Goal: Task Accomplishment & Management: Manage account settings

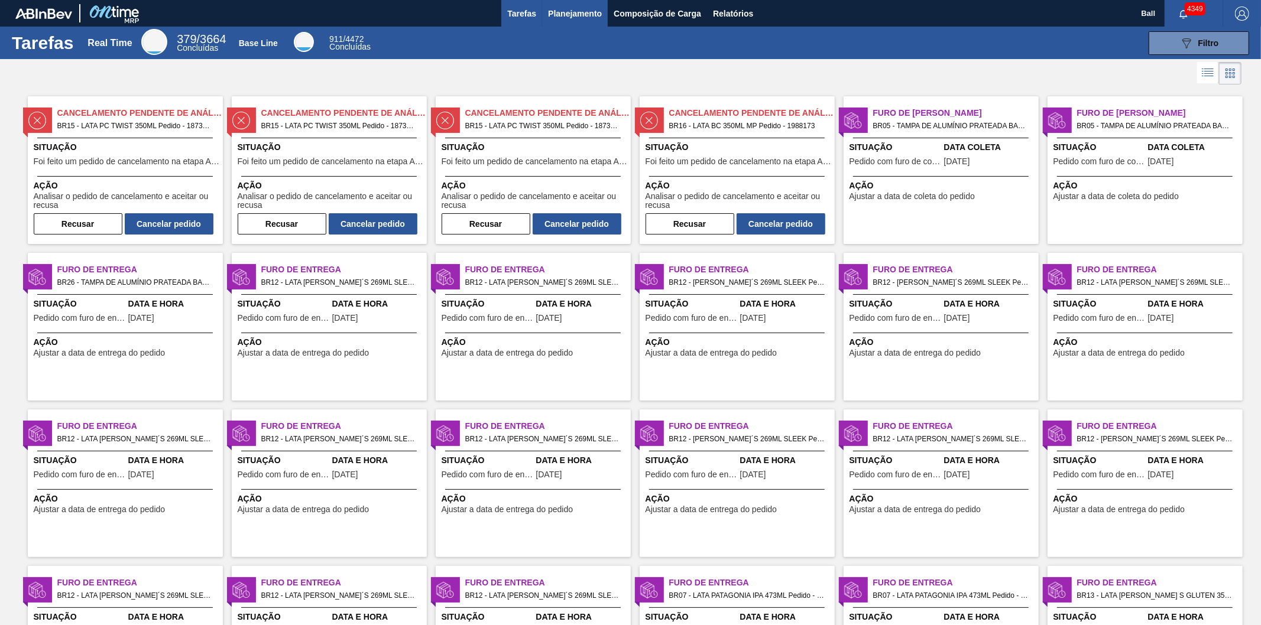
click at [582, 7] on span "Planejamento" at bounding box center [575, 14] width 54 height 14
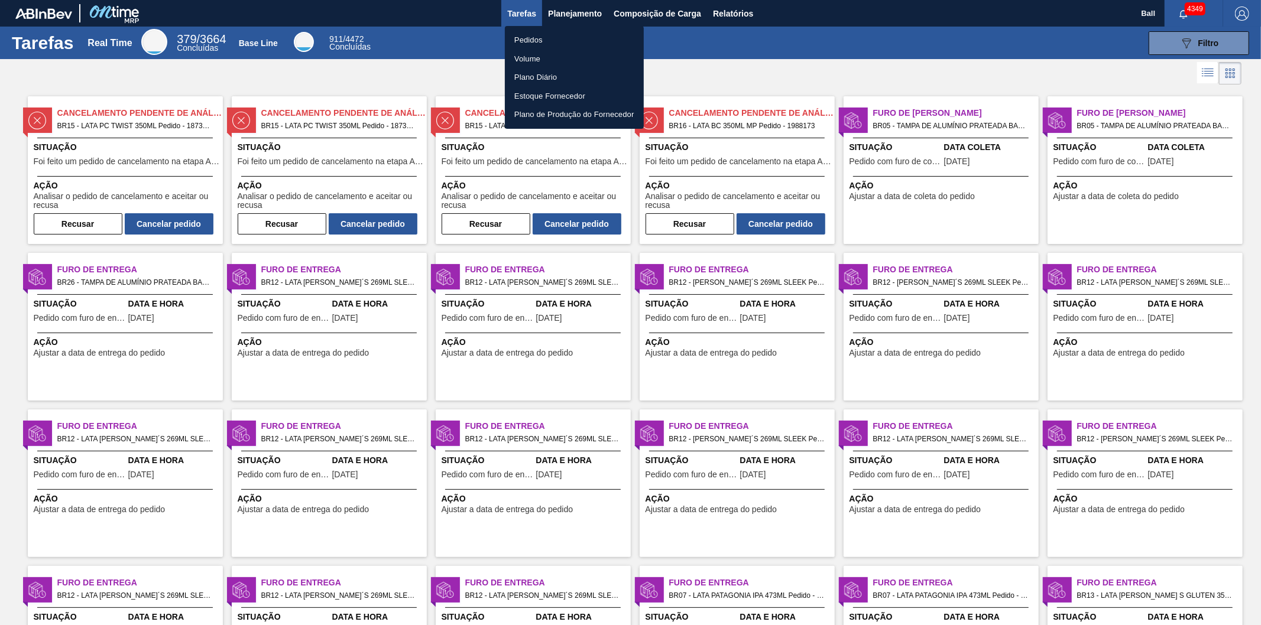
click at [557, 39] on li "Pedidos" at bounding box center [574, 40] width 139 height 19
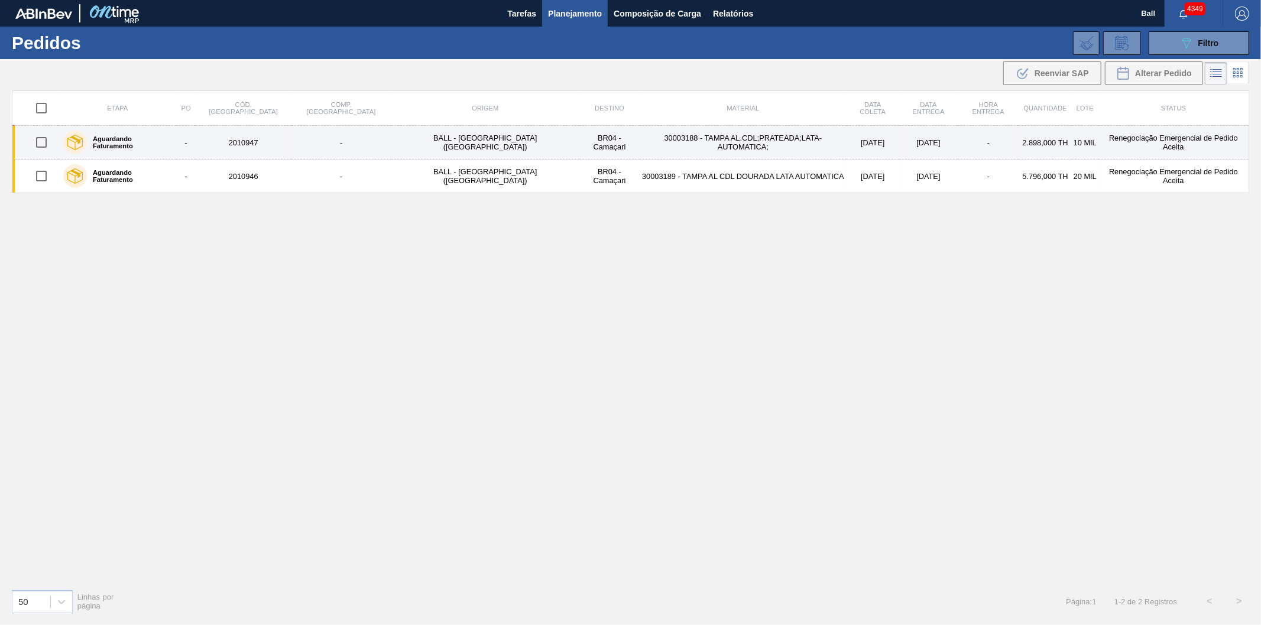
click at [391, 151] on td "BALL - [GEOGRAPHIC_DATA] ([GEOGRAPHIC_DATA])" at bounding box center [485, 143] width 188 height 34
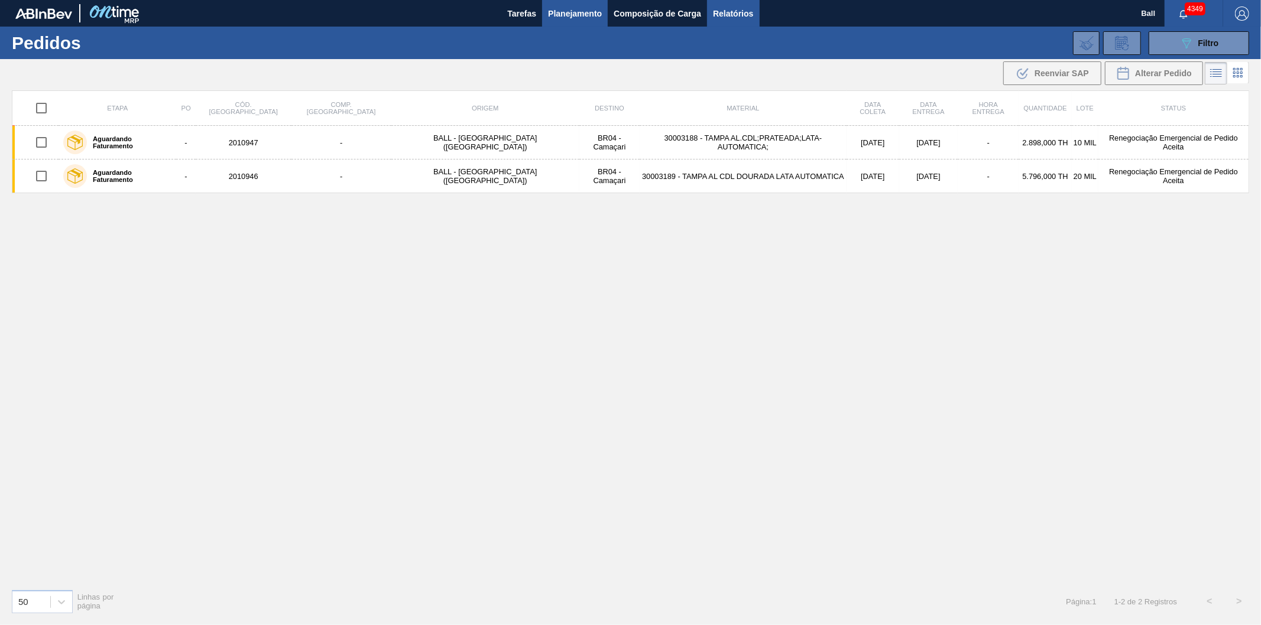
click at [731, 10] on span "Relatórios" at bounding box center [733, 14] width 40 height 14
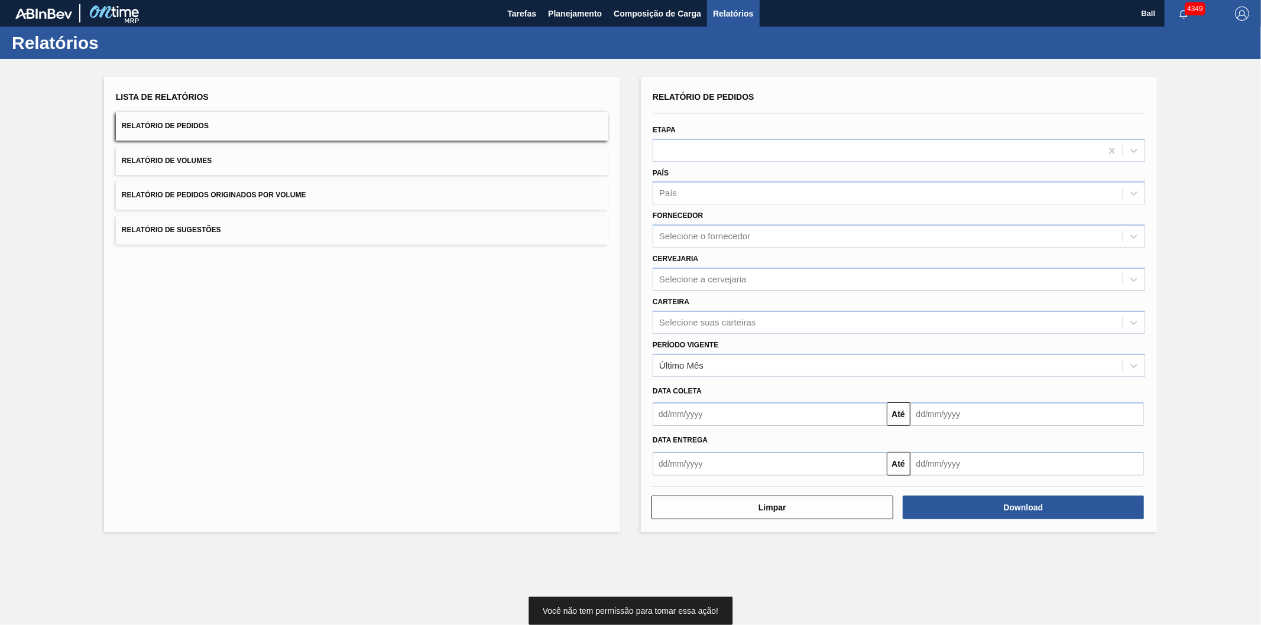
click at [702, 134] on div "Etapa" at bounding box center [899, 142] width 492 height 40
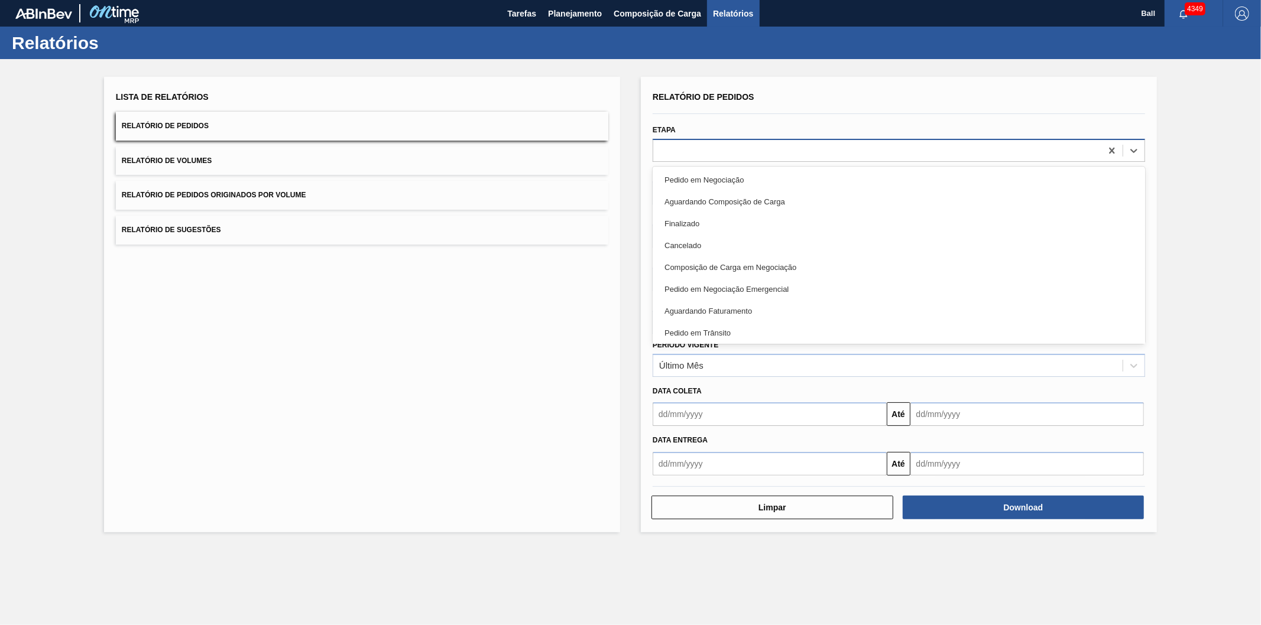
click at [701, 142] on div at bounding box center [877, 150] width 448 height 17
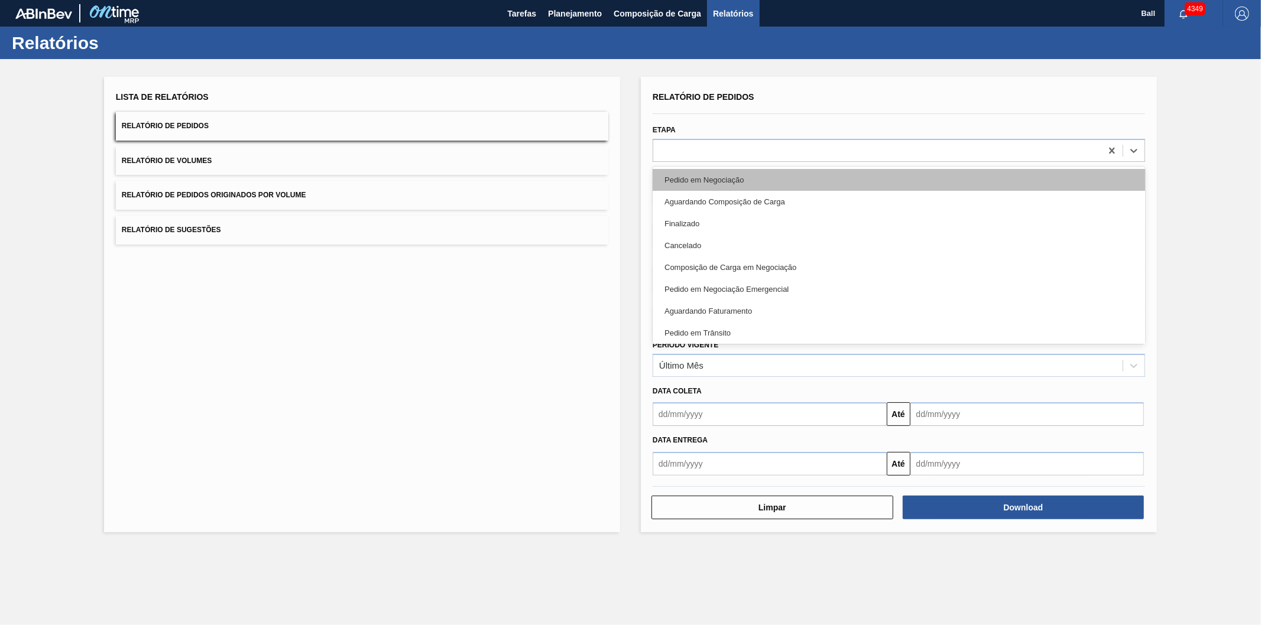
click at [704, 179] on div "Pedido em Negociação" at bounding box center [899, 180] width 492 height 22
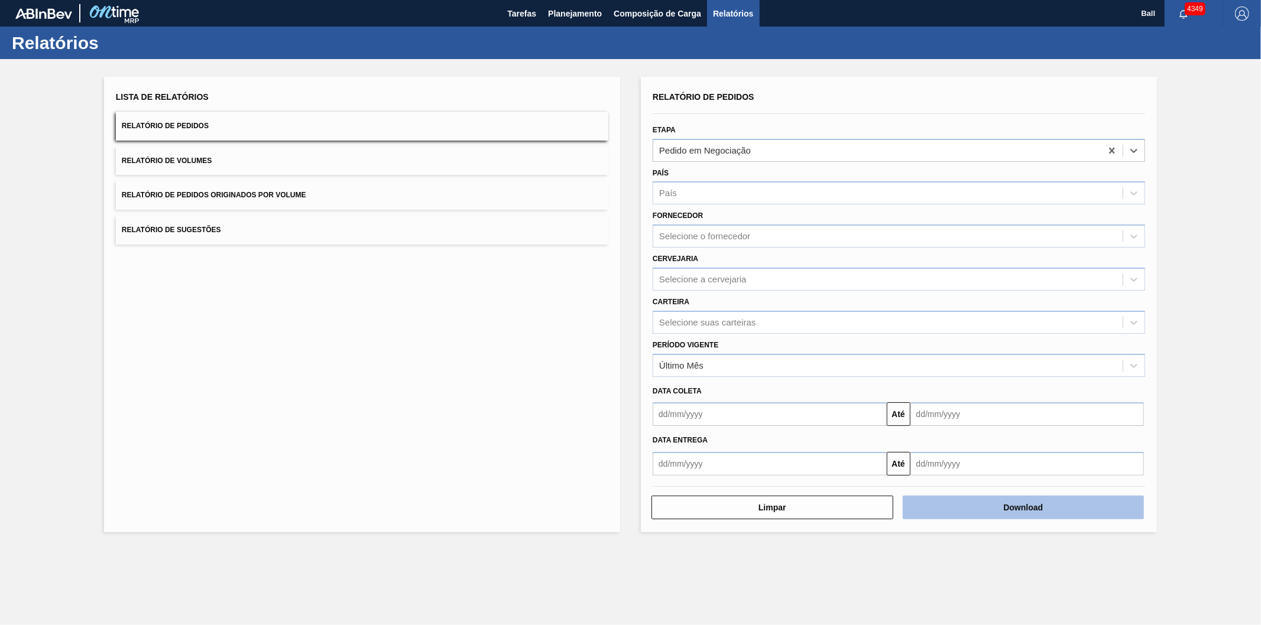
click at [1046, 510] on button "Download" at bounding box center [1024, 508] width 242 height 24
click at [966, 503] on button "Download" at bounding box center [1024, 508] width 242 height 24
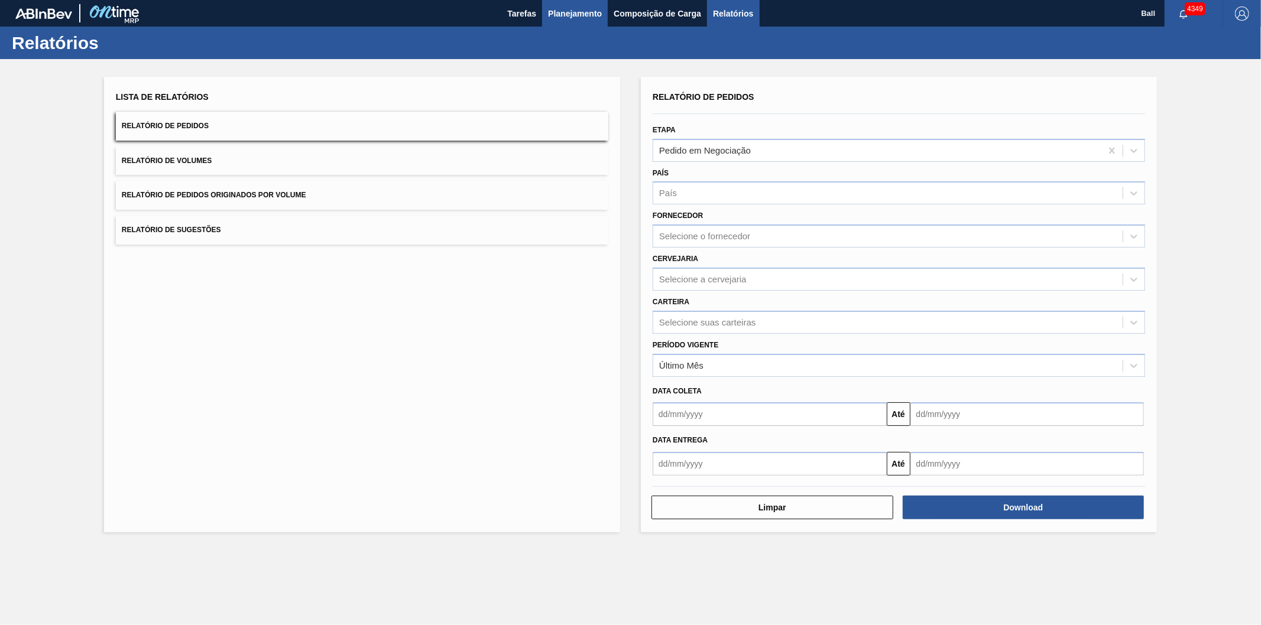
click at [564, 8] on span "Planejamento" at bounding box center [575, 14] width 54 height 14
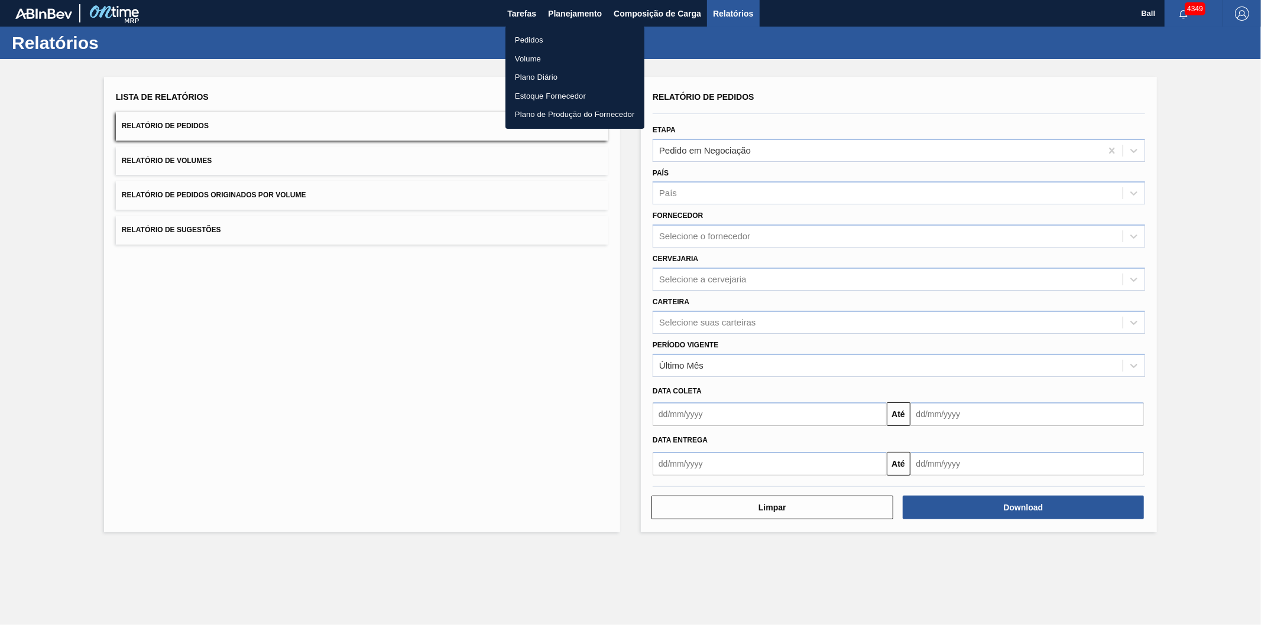
click at [521, 44] on li "Pedidos" at bounding box center [574, 40] width 139 height 19
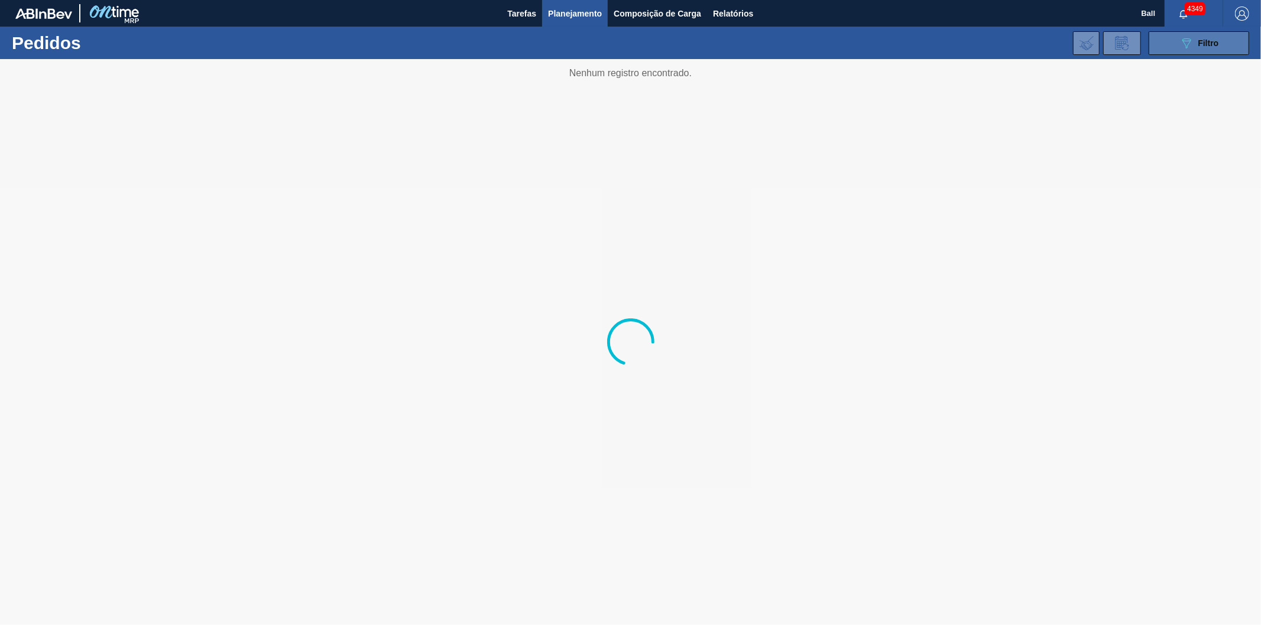
click at [1217, 38] on span "Filtro" at bounding box center [1208, 42] width 21 height 9
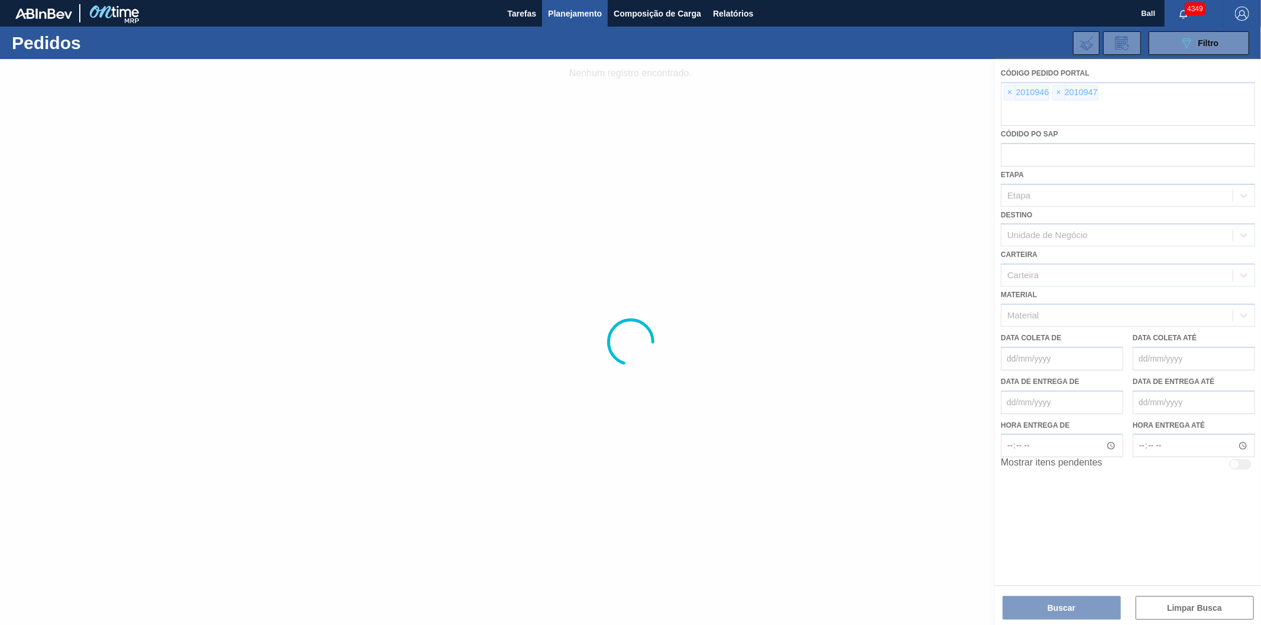
click at [1006, 95] on div at bounding box center [630, 342] width 1261 height 566
click at [1007, 93] on div at bounding box center [630, 342] width 1261 height 566
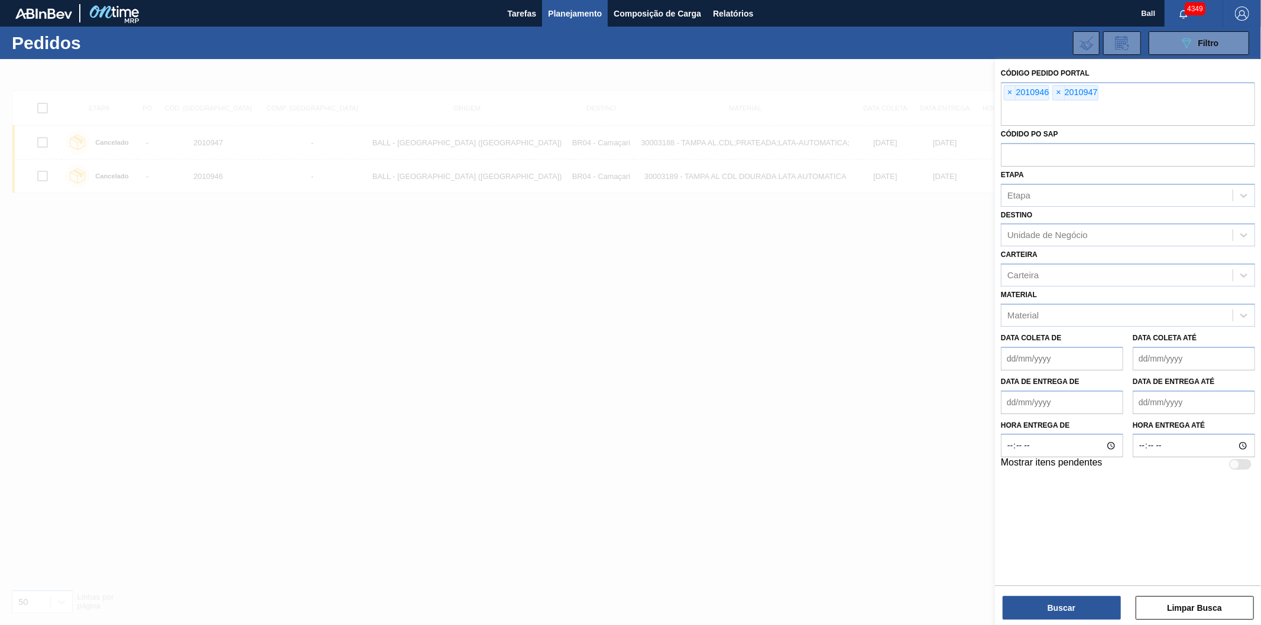
click at [1007, 93] on span "×" at bounding box center [1009, 93] width 11 height 14
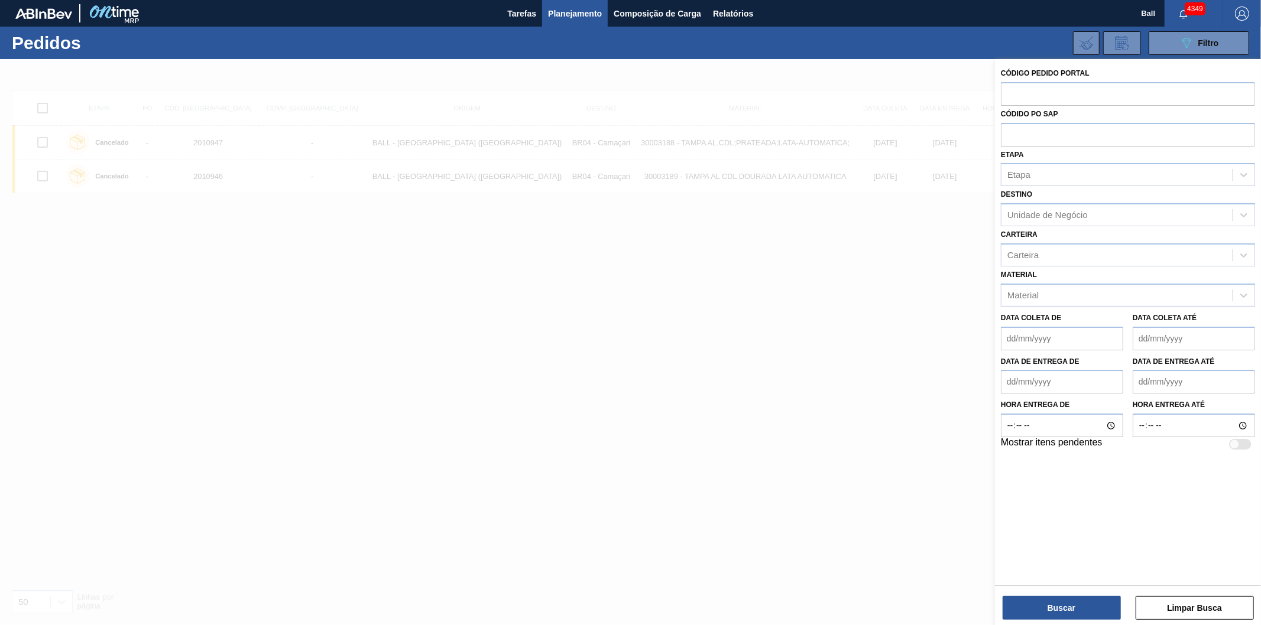
click at [1007, 93] on input "text" at bounding box center [1128, 93] width 254 height 22
paste input "text"
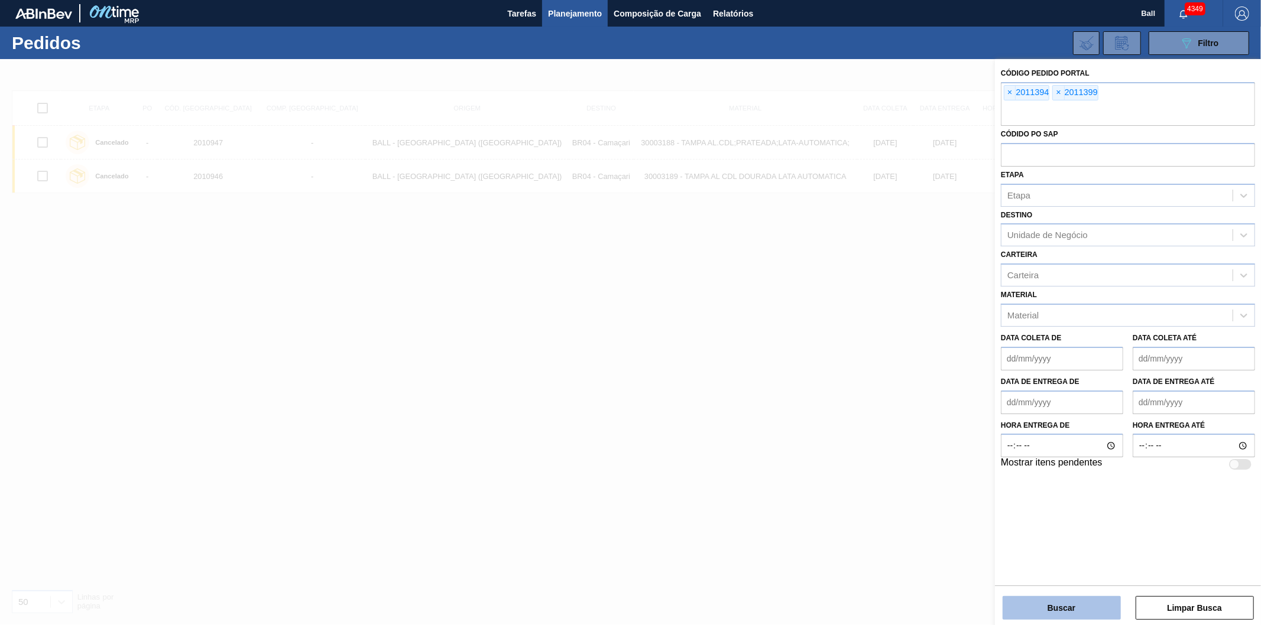
click at [1071, 610] on button "Buscar" at bounding box center [1062, 609] width 118 height 24
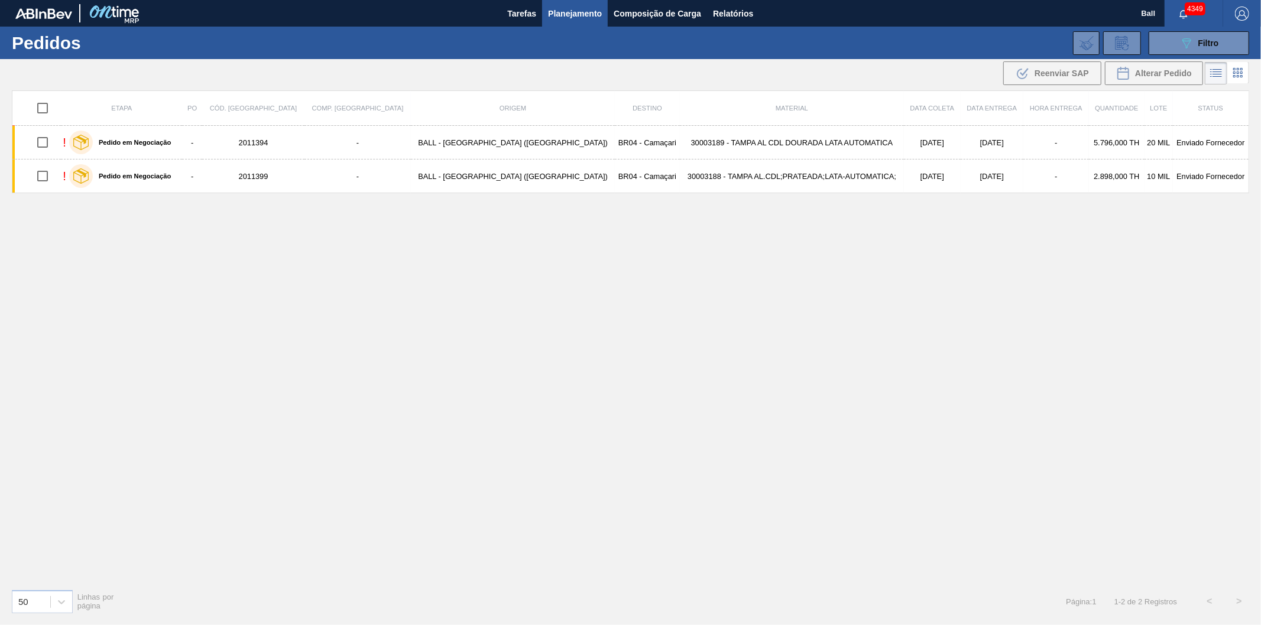
click at [49, 103] on input "checkbox" at bounding box center [42, 108] width 25 height 25
checkbox input "true"
click at [1047, 78] on div ".b{fill:var(--color-action-default)} Reenviar SAP" at bounding box center [1052, 73] width 73 height 14
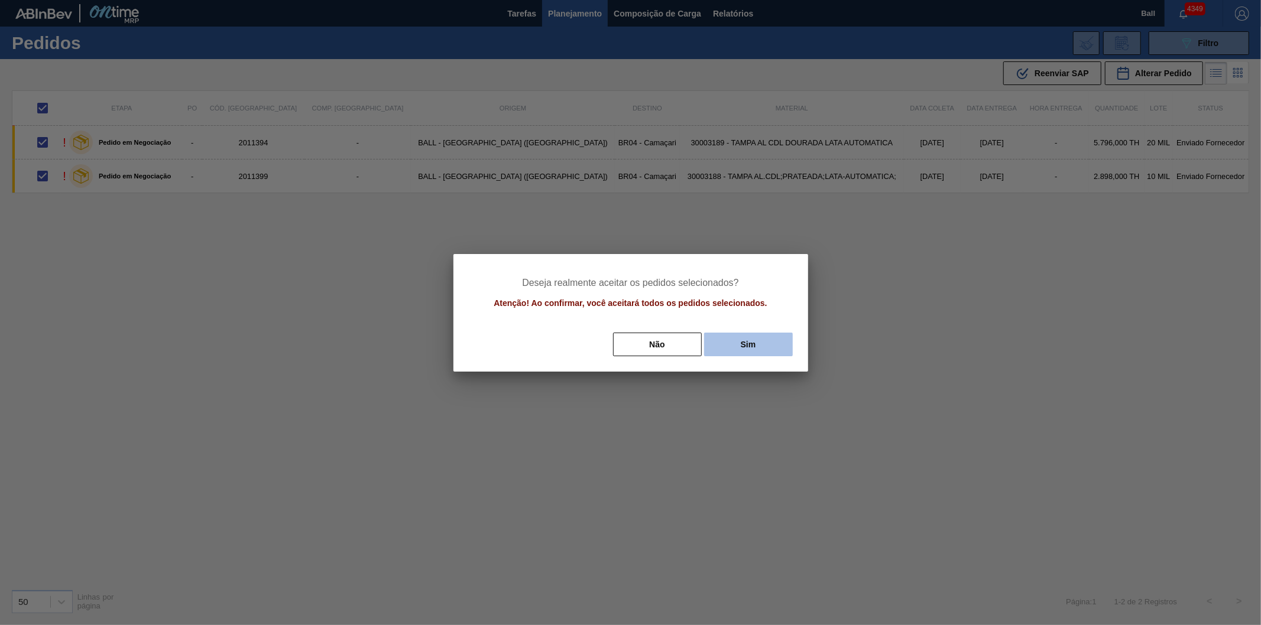
click at [744, 338] on button "Sim" at bounding box center [748, 345] width 89 height 24
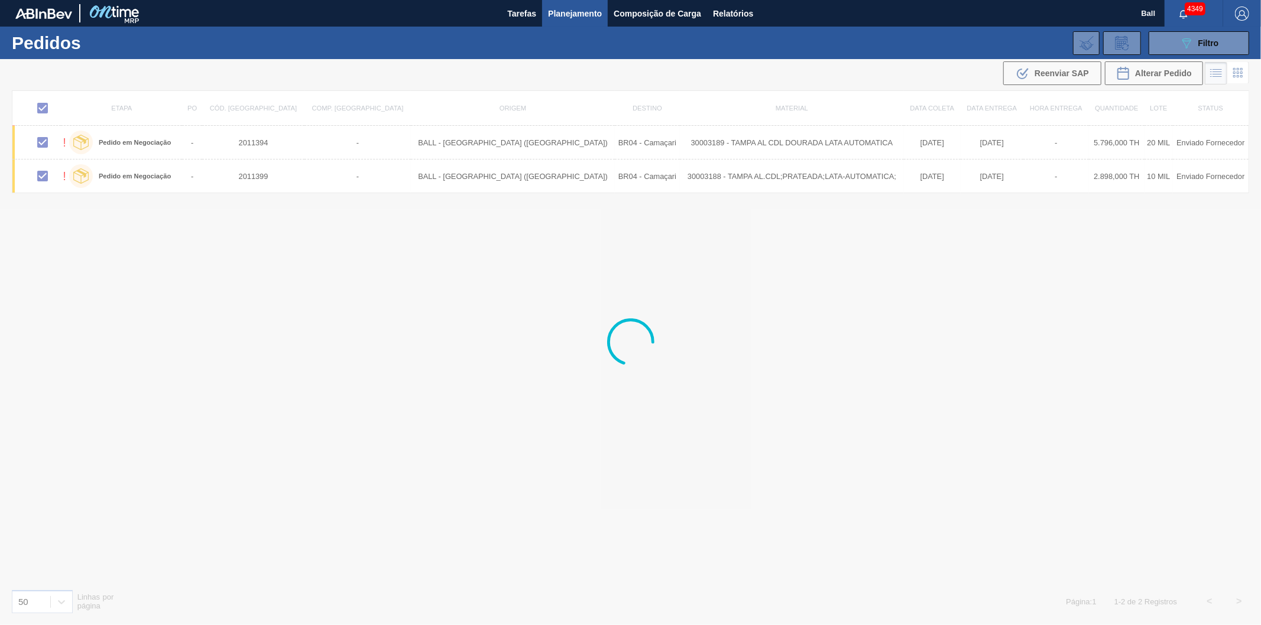
checkbox input "false"
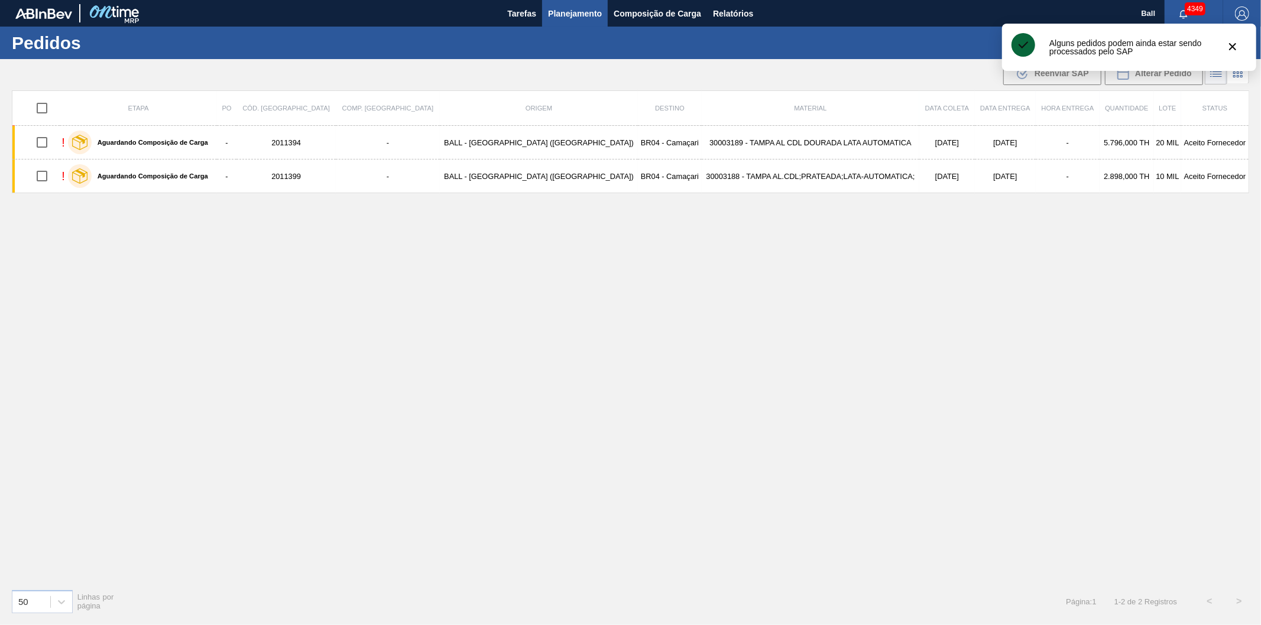
click at [47, 109] on input "checkbox" at bounding box center [42, 108] width 25 height 25
checkbox input "true"
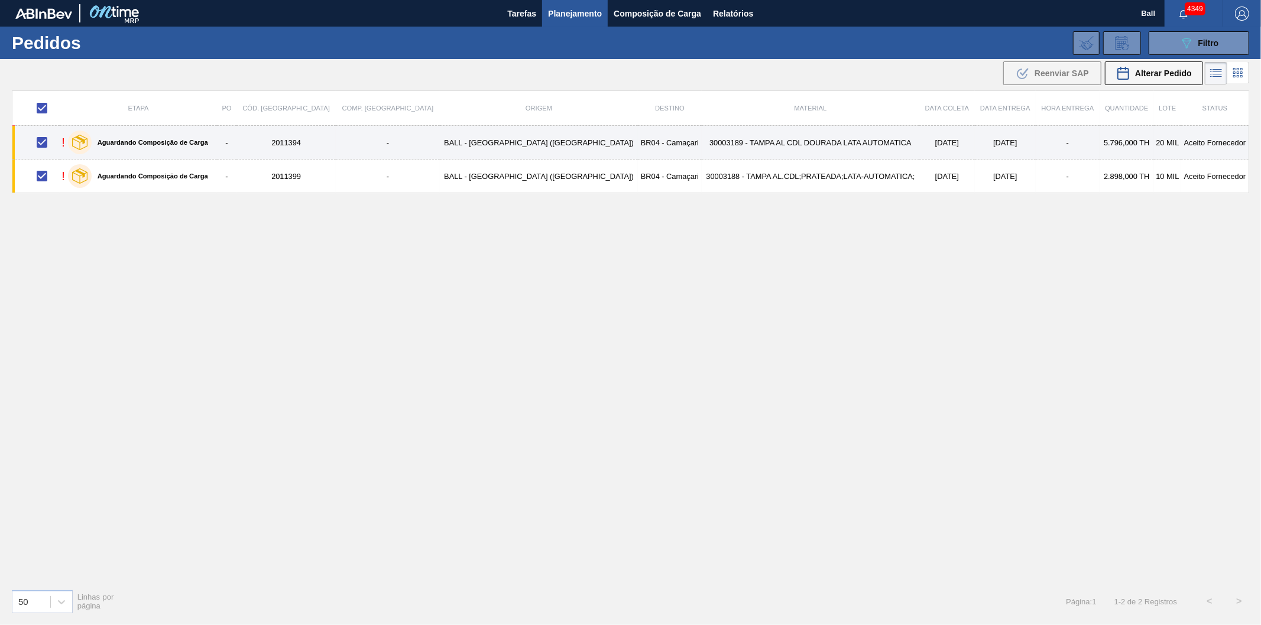
click at [215, 142] on div "! Aguardando Composição de Carga" at bounding box center [138, 143] width 154 height 30
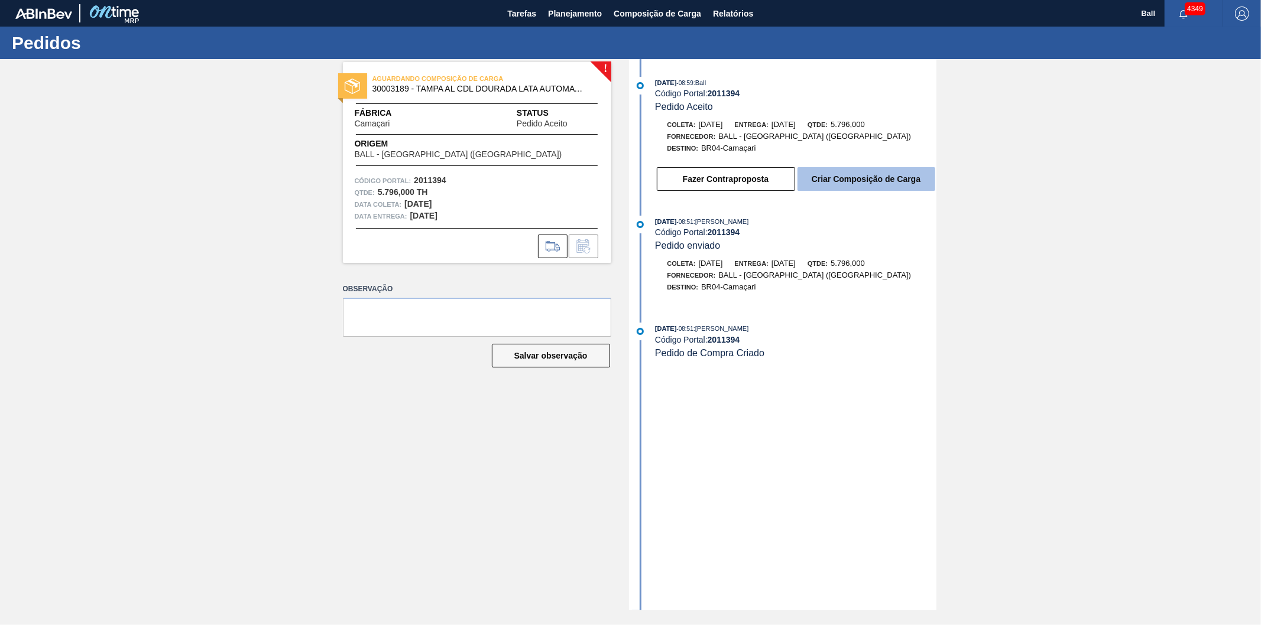
click at [889, 183] on button "Criar Composição de Carga" at bounding box center [867, 179] width 138 height 24
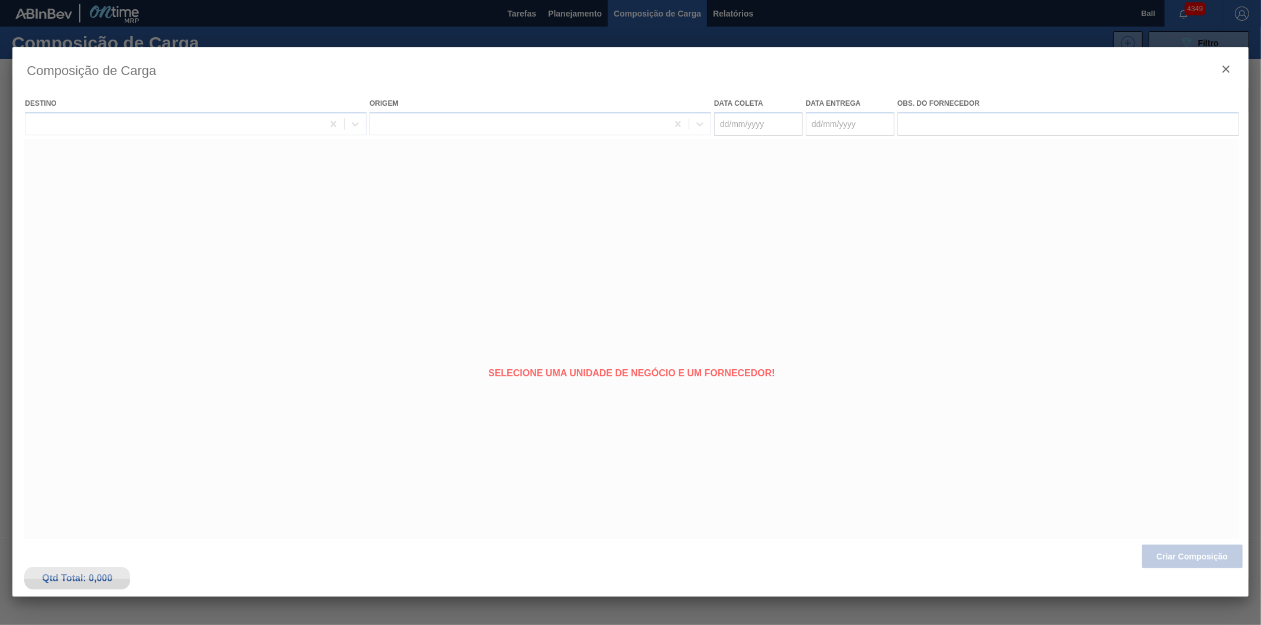
type coleta "[DATE]"
type entrega "[DATE]"
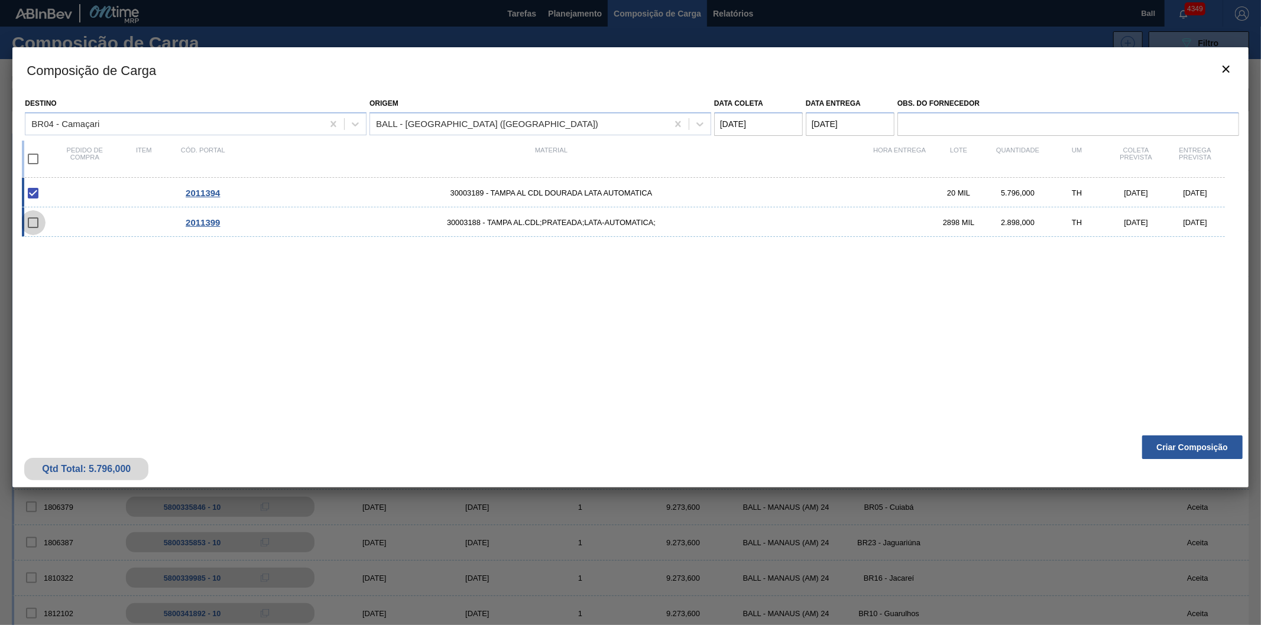
click at [31, 223] on input "checkbox" at bounding box center [33, 222] width 25 height 25
click at [33, 226] on input "checkbox" at bounding box center [33, 222] width 25 height 25
checkbox input "false"
click at [33, 158] on input "checkbox" at bounding box center [33, 159] width 25 height 25
checkbox input "true"
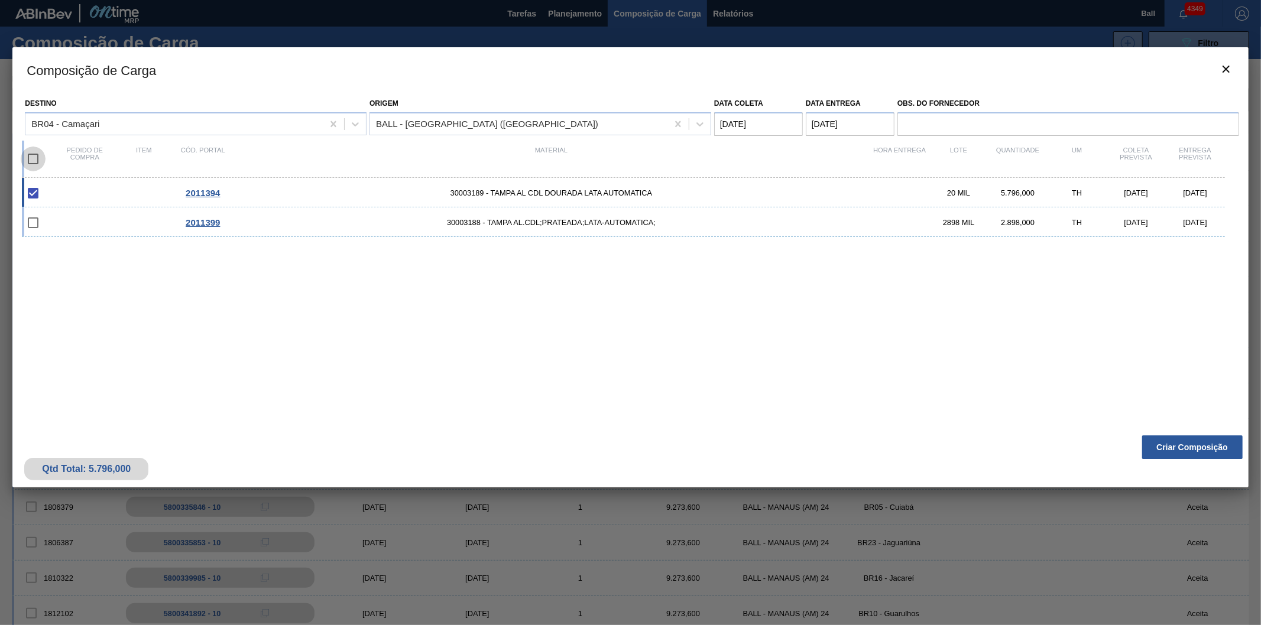
checkbox input "true"
click at [1192, 449] on button "Criar Composição" at bounding box center [1192, 448] width 101 height 24
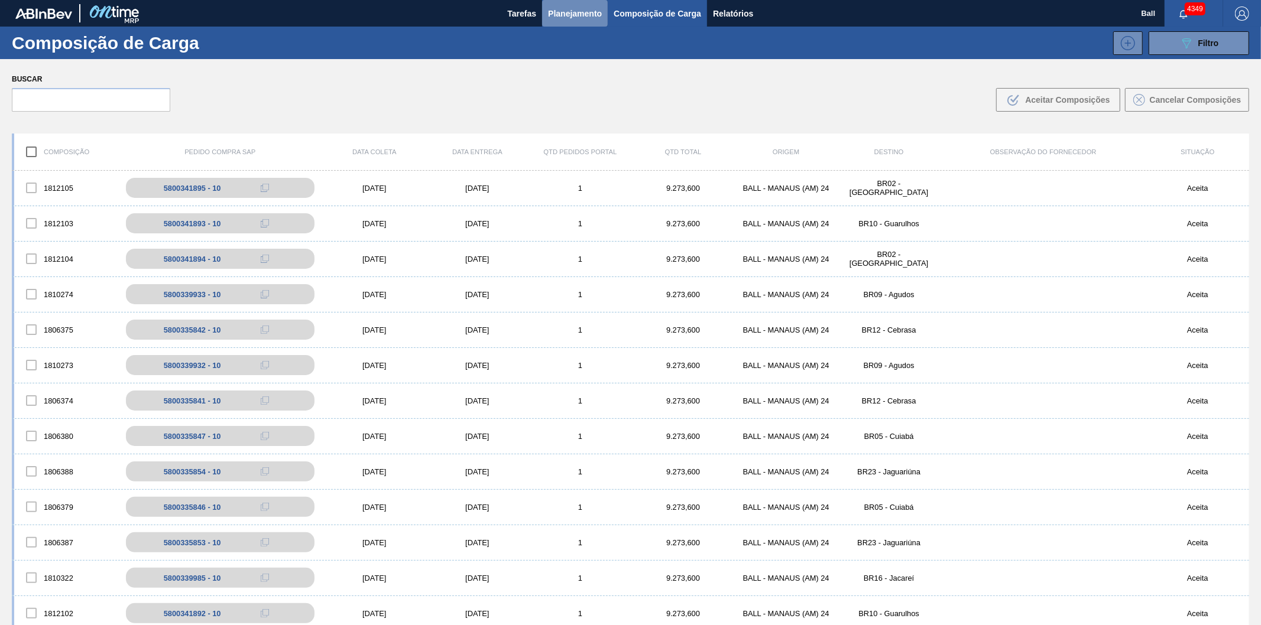
click at [584, 12] on span "Planejamento" at bounding box center [575, 14] width 54 height 14
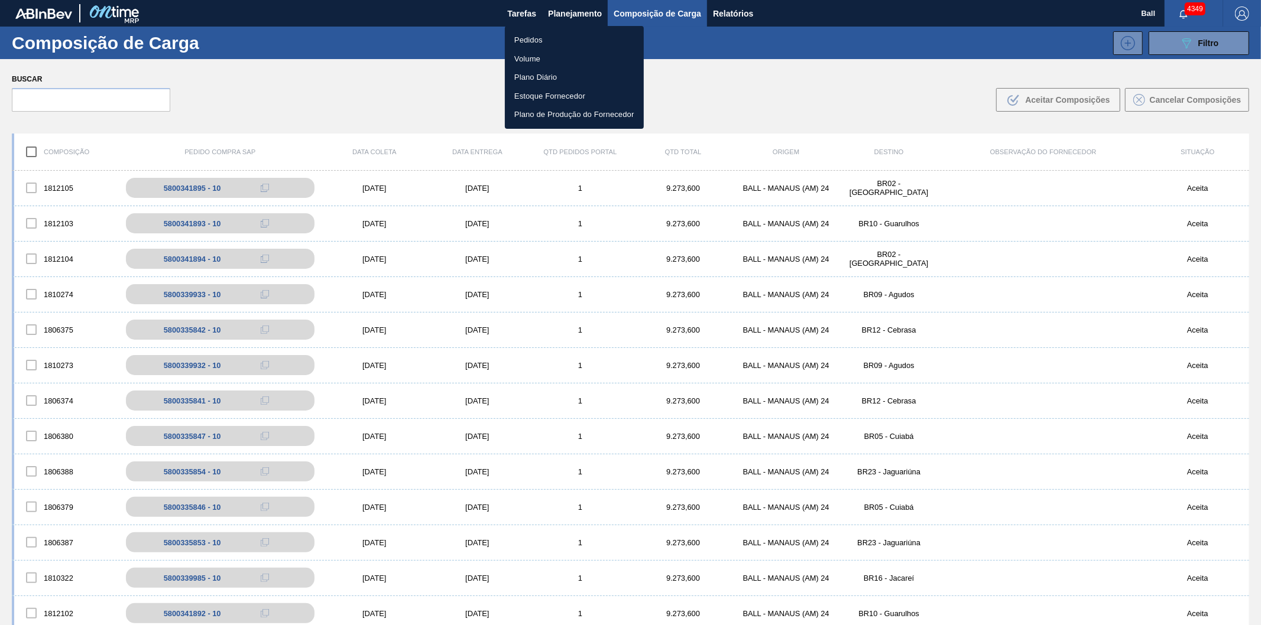
click at [530, 37] on li "Pedidos" at bounding box center [574, 40] width 139 height 19
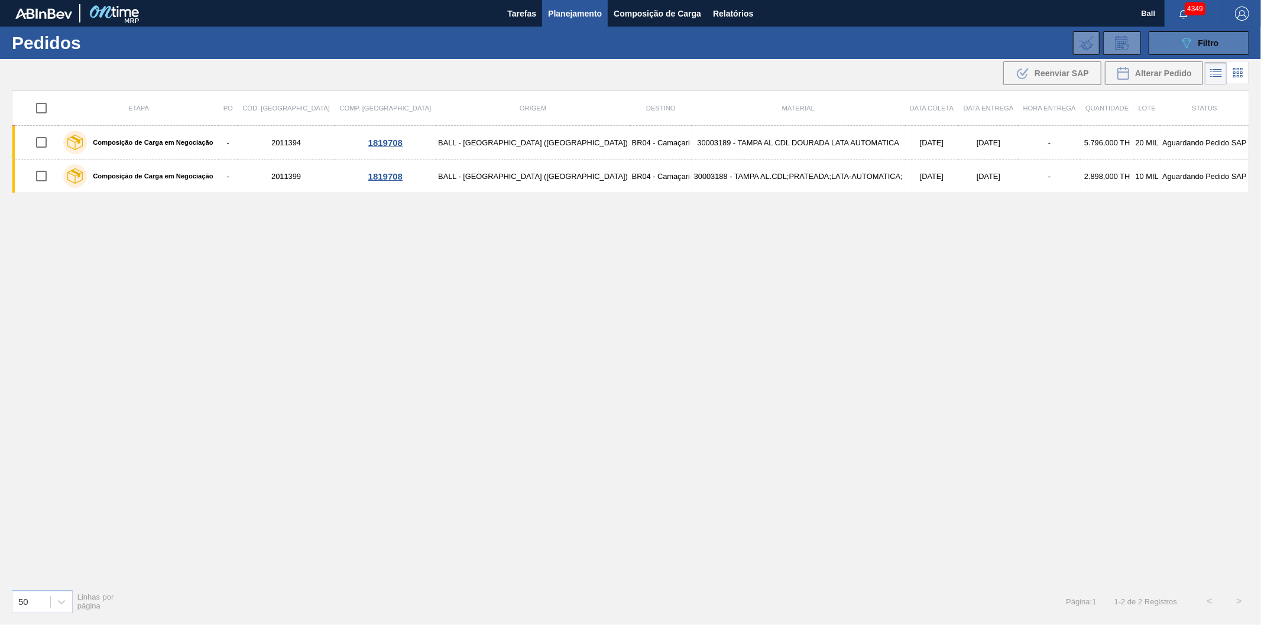
click at [1201, 44] on span "Filtro" at bounding box center [1208, 42] width 21 height 9
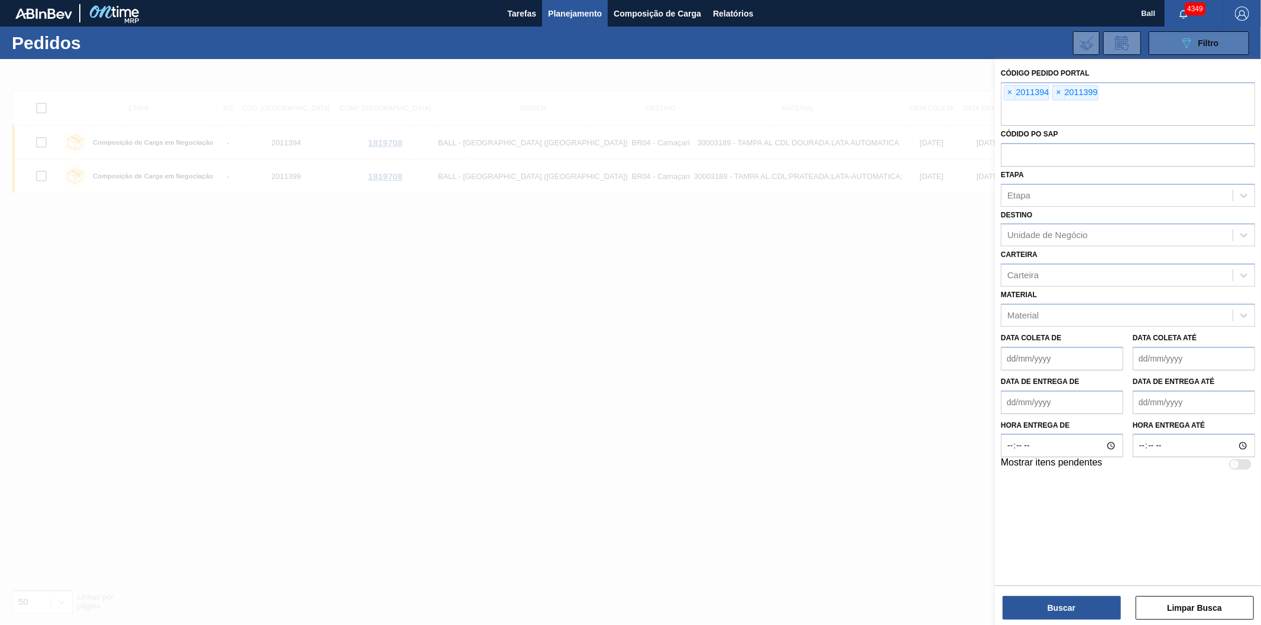
click at [1189, 42] on icon "089F7B8B-B2A5-4AFE-B5C0-19BA573D28AC" at bounding box center [1186, 43] width 14 height 14
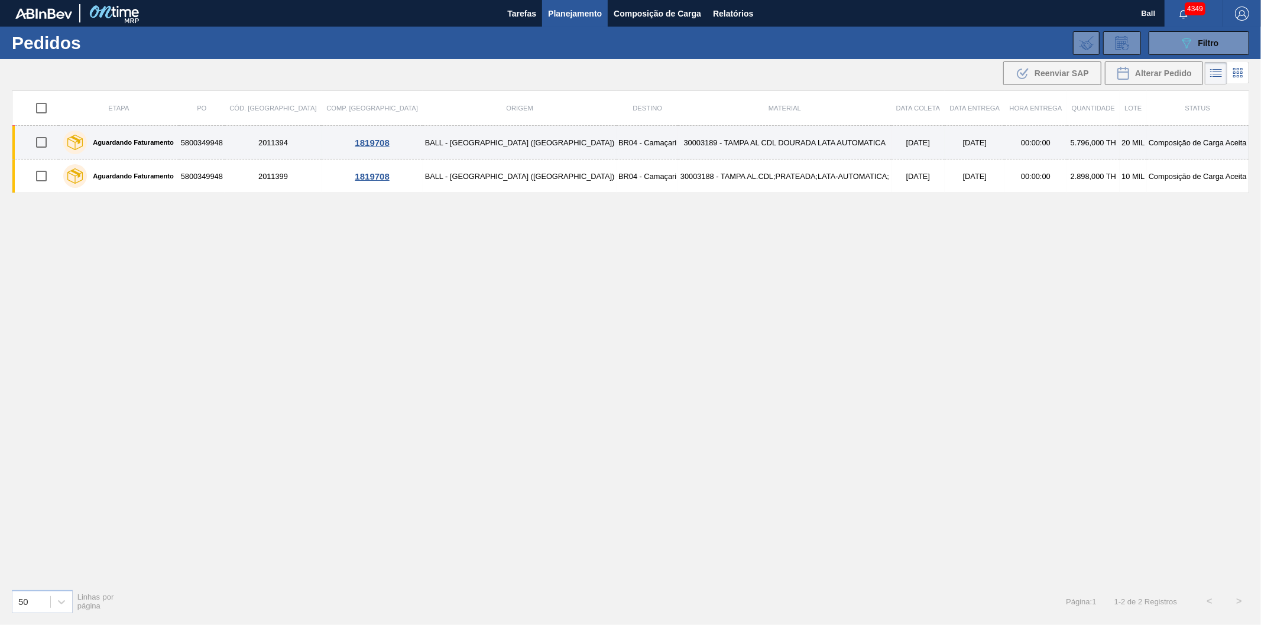
click at [785, 140] on td "30003189 - TAMPA AL CDL DOURADA LATA AUTOMATICA" at bounding box center [784, 143] width 213 height 34
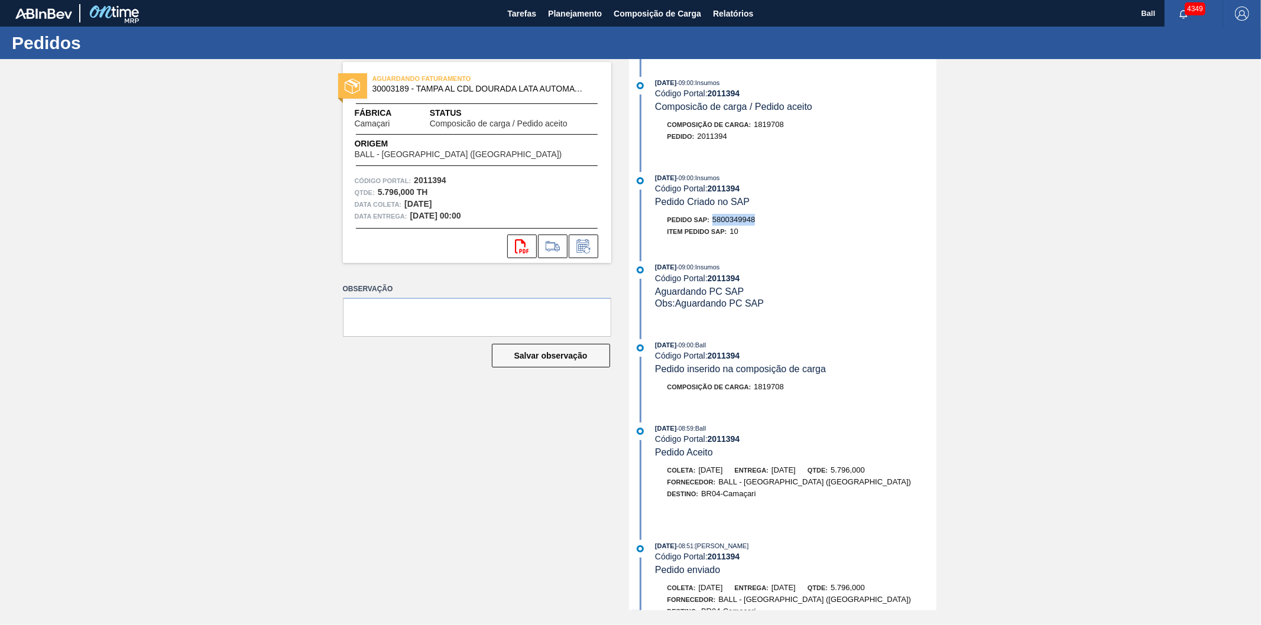
drag, startPoint x: 757, startPoint y: 225, endPoint x: 715, endPoint y: 223, distance: 42.0
click at [715, 223] on div "Pedido SAP: 5800349948" at bounding box center [796, 220] width 281 height 12
copy span "5800349948"
click at [740, 7] on span "Relatórios" at bounding box center [733, 14] width 40 height 14
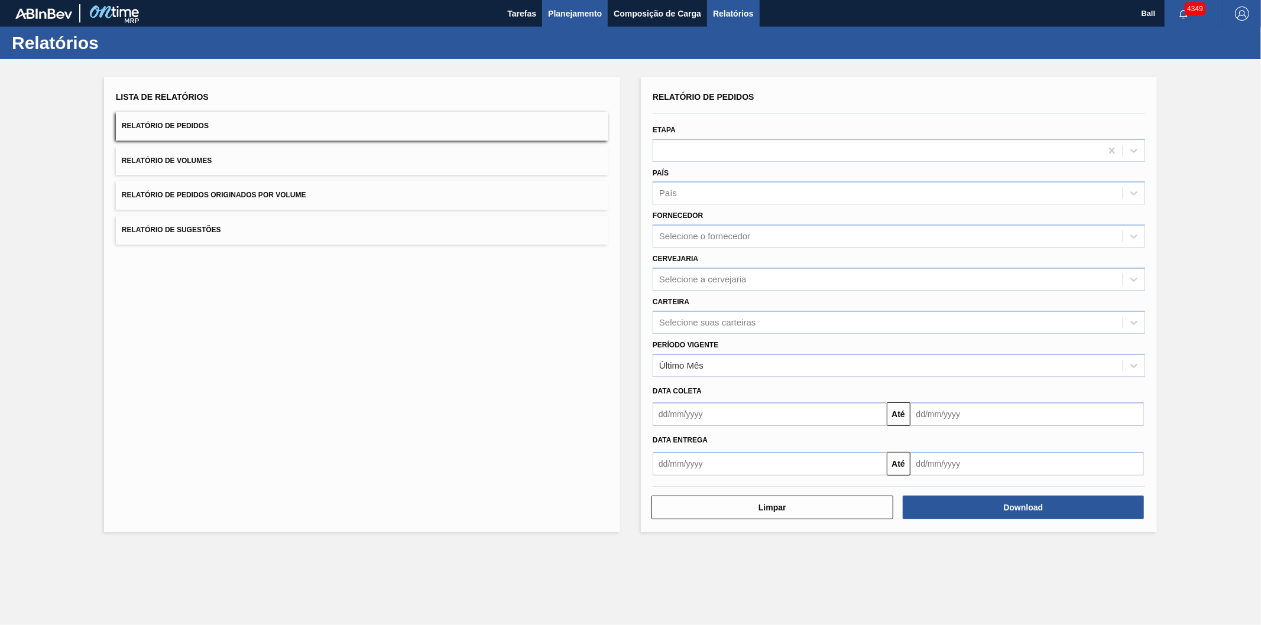
click at [579, 14] on span "Planejamento" at bounding box center [575, 14] width 54 height 14
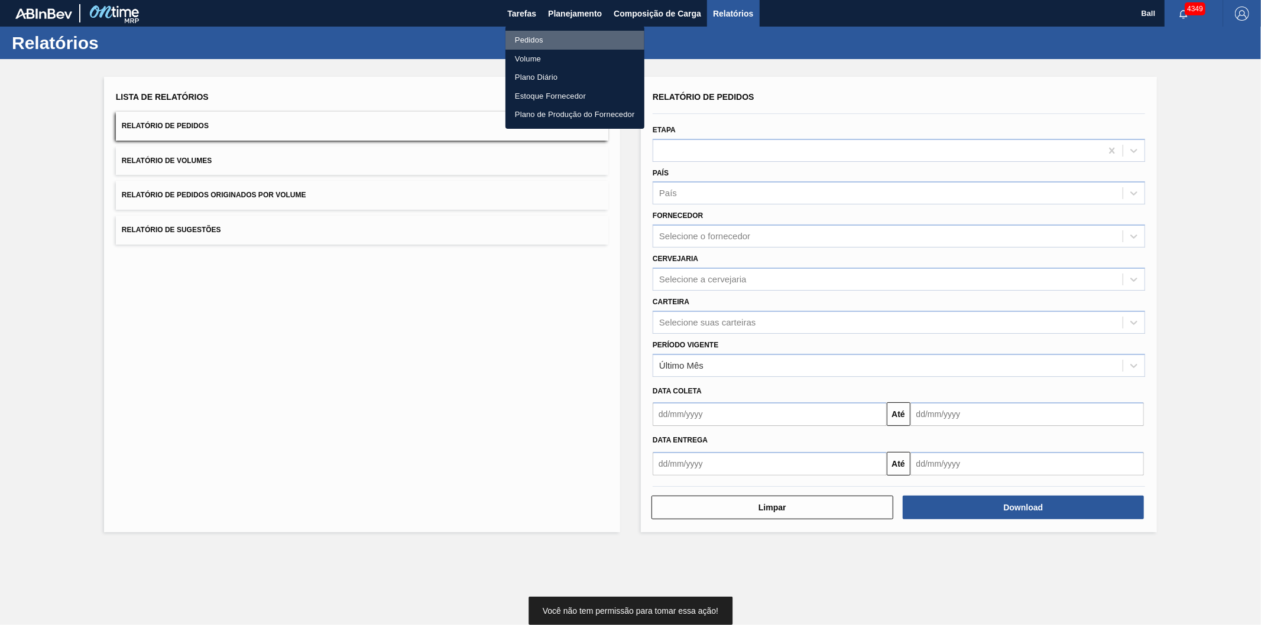
click at [524, 40] on li "Pedidos" at bounding box center [574, 40] width 139 height 19
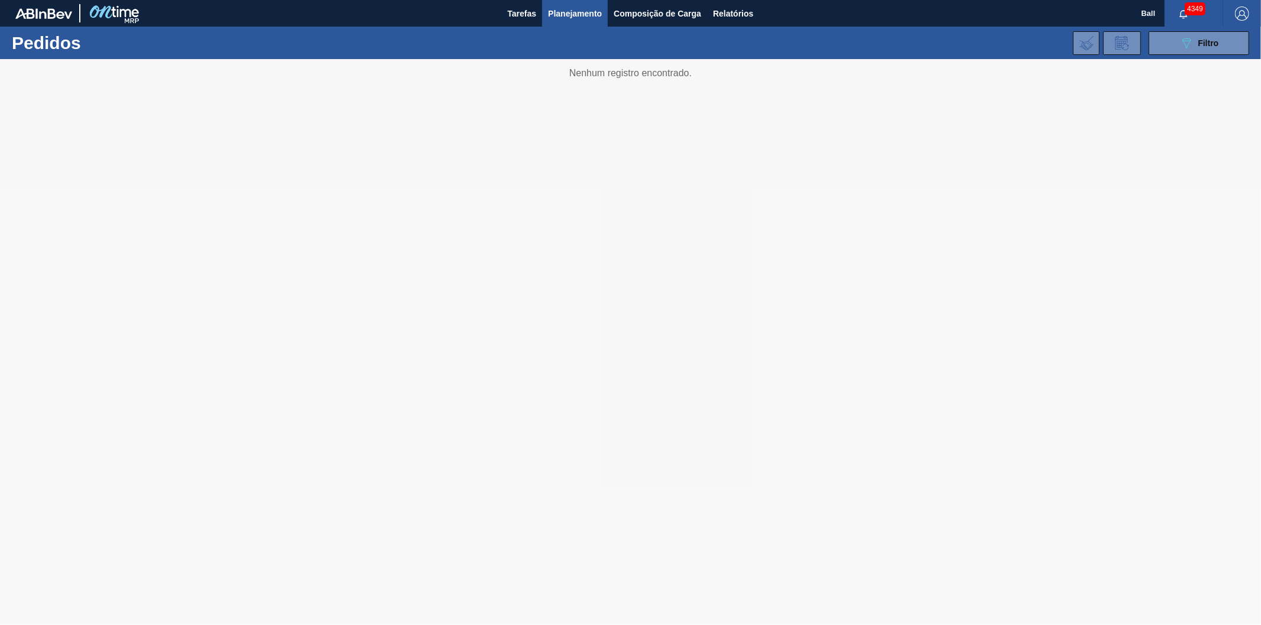
click at [1213, 60] on div at bounding box center [630, 342] width 1261 height 566
click at [1217, 46] on span "Filtro" at bounding box center [1208, 42] width 21 height 9
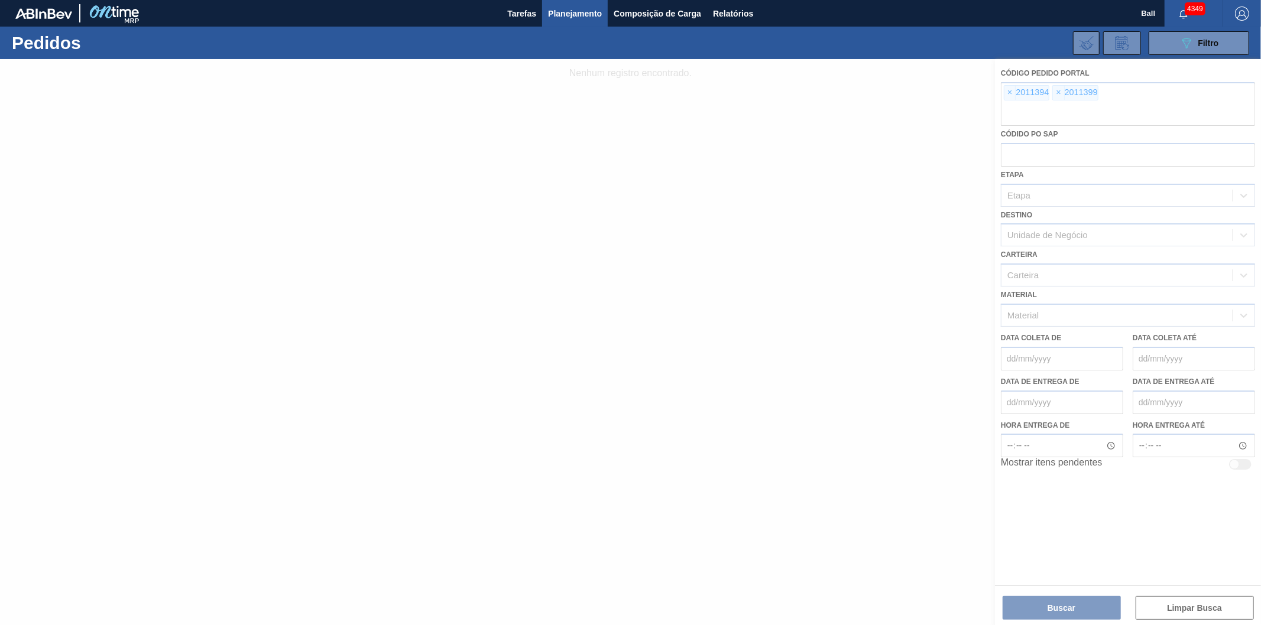
click at [1011, 92] on div at bounding box center [630, 342] width 1261 height 566
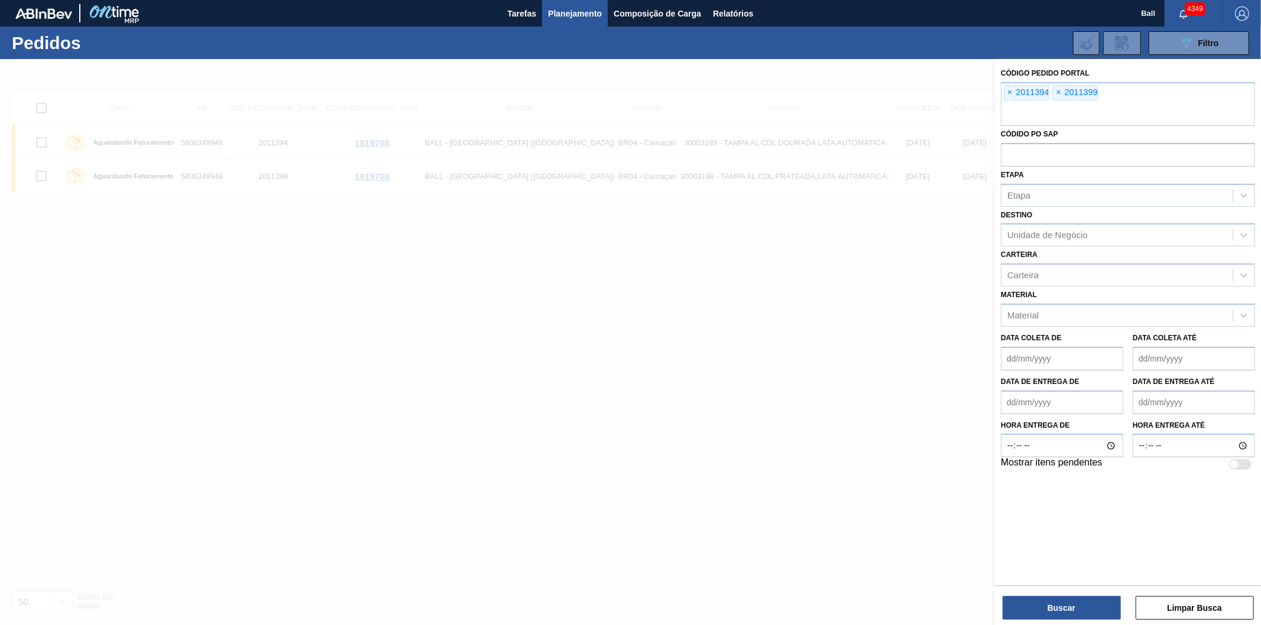
click at [1011, 92] on span "×" at bounding box center [1009, 93] width 11 height 14
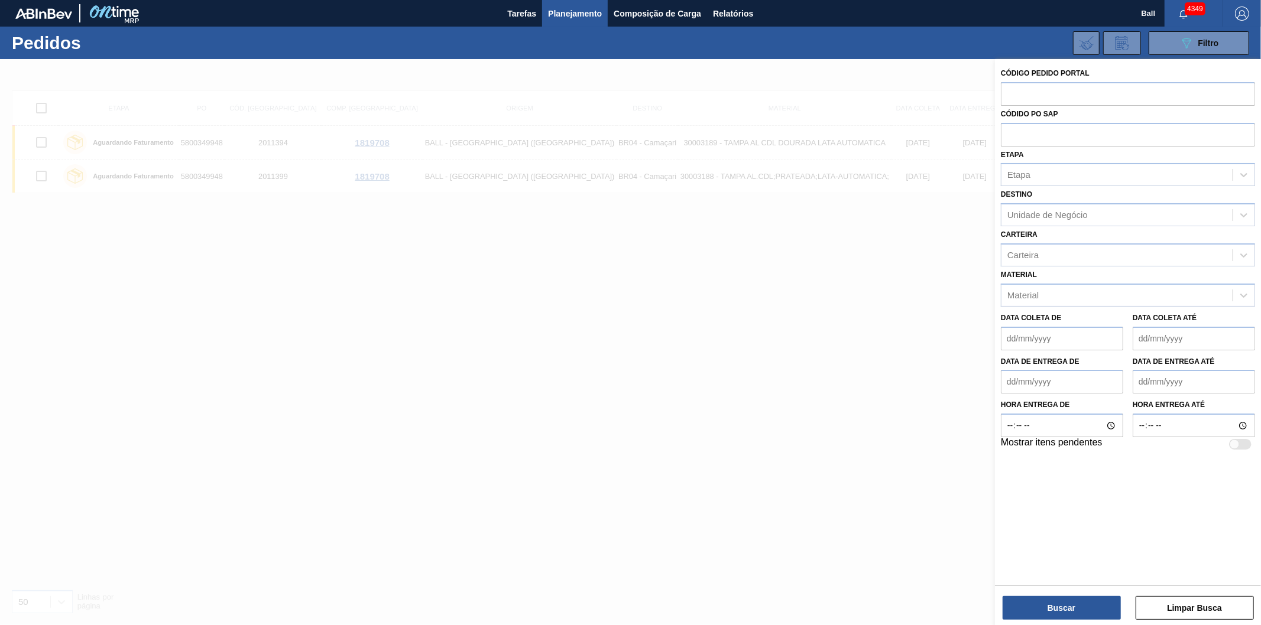
paste input "text"
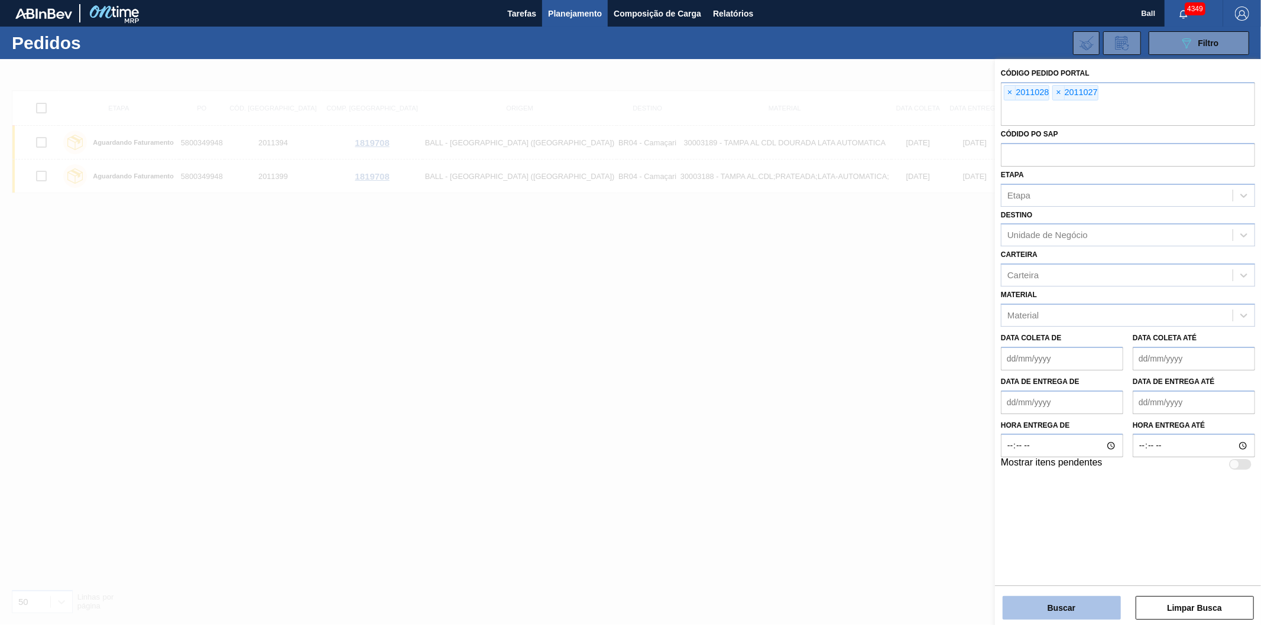
click at [1094, 610] on button "Buscar" at bounding box center [1062, 609] width 118 height 24
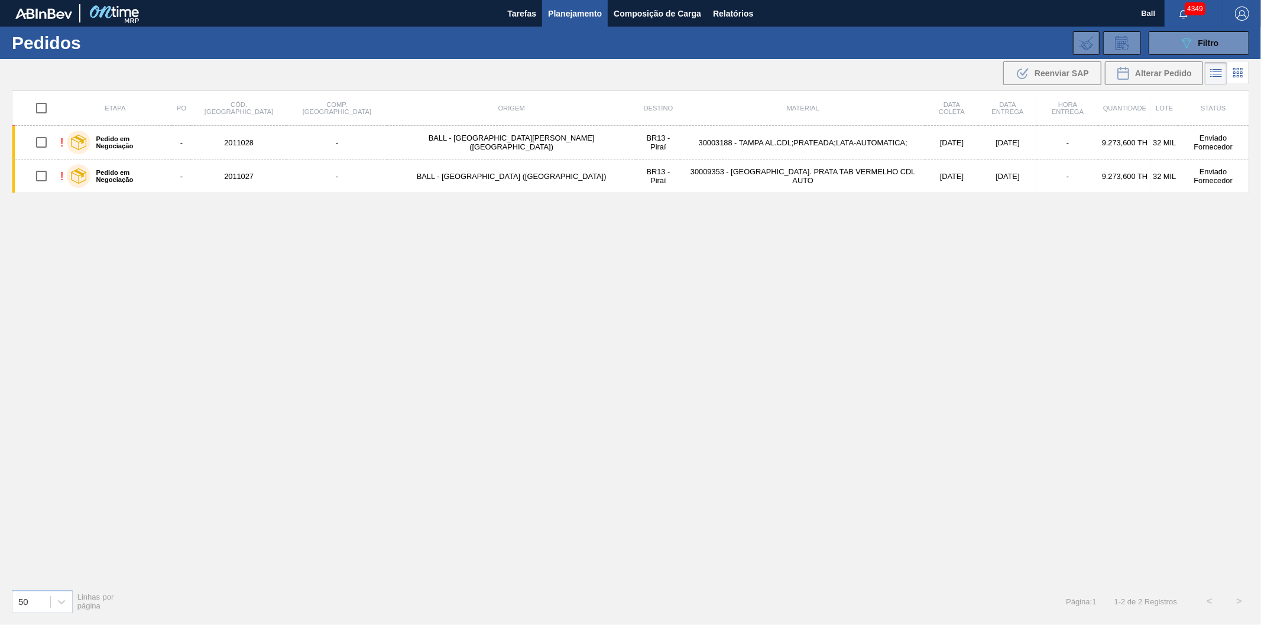
click at [46, 103] on input "checkbox" at bounding box center [41, 108] width 25 height 25
checkbox input "true"
click at [50, 102] on input "checkbox" at bounding box center [41, 108] width 25 height 25
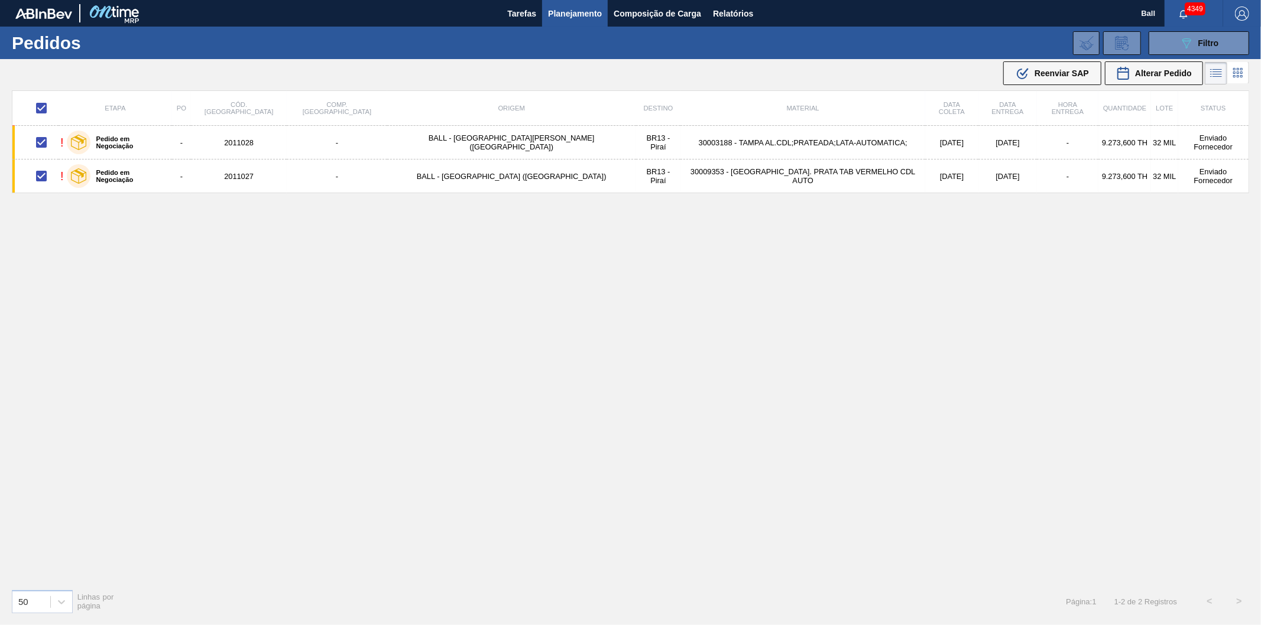
checkbox input "false"
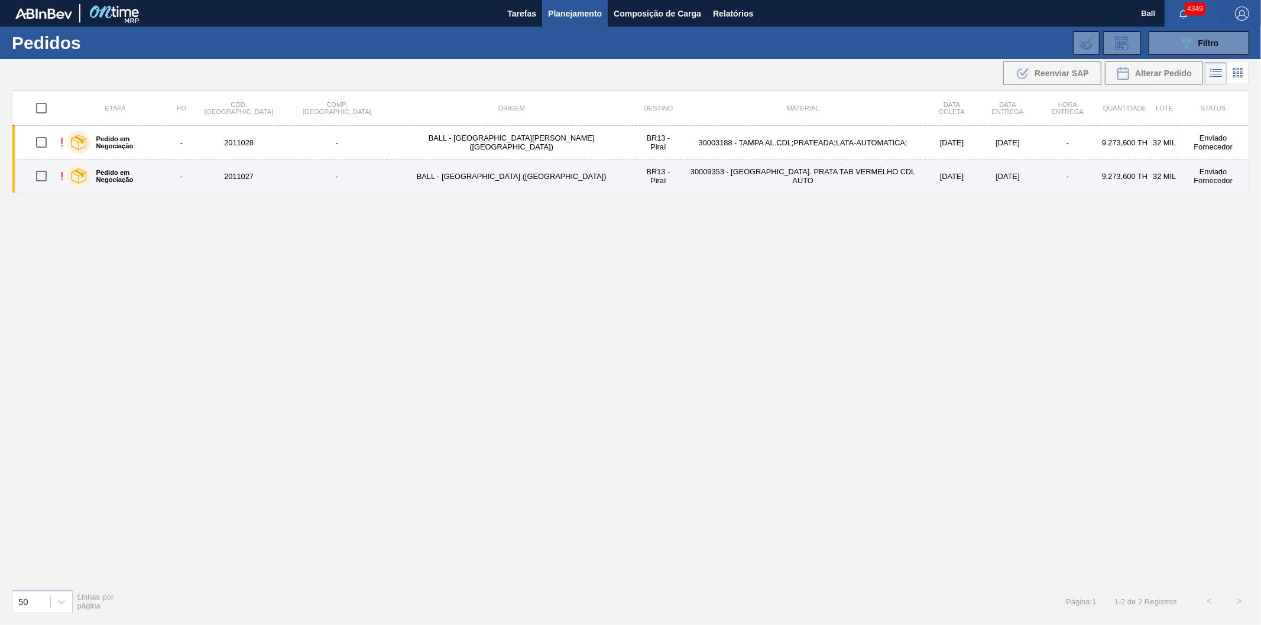
click at [46, 179] on input "checkbox" at bounding box center [41, 176] width 25 height 25
checkbox input "true"
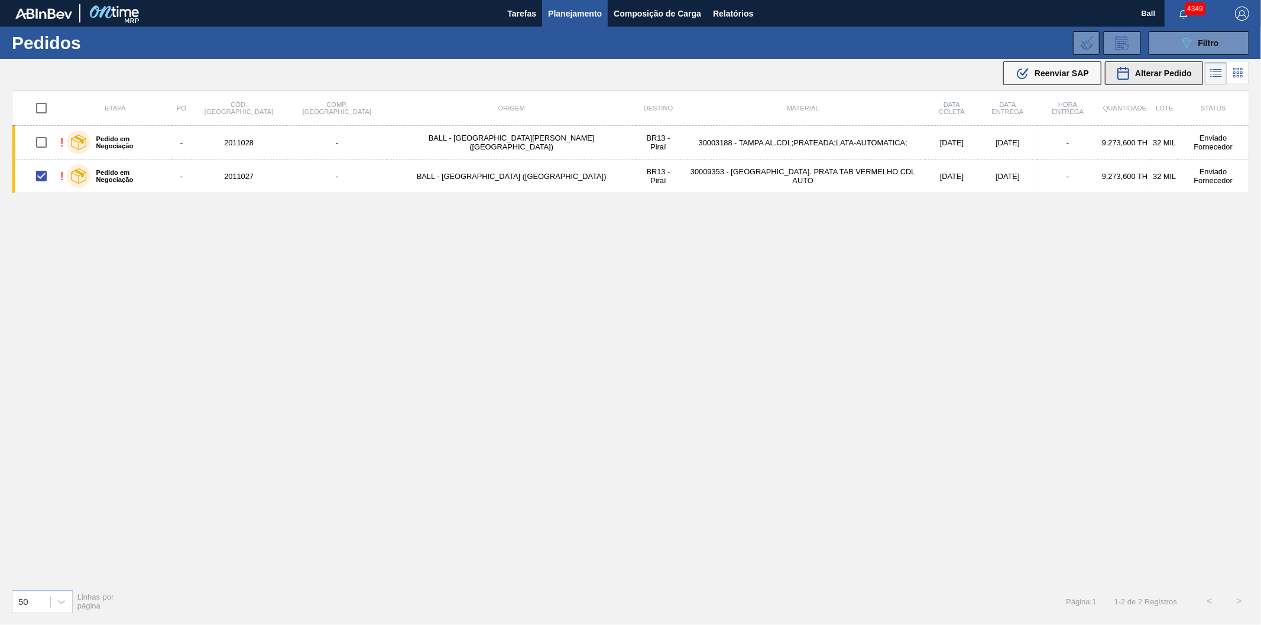
click at [1149, 77] on span "Alterar Pedido" at bounding box center [1163, 73] width 57 height 9
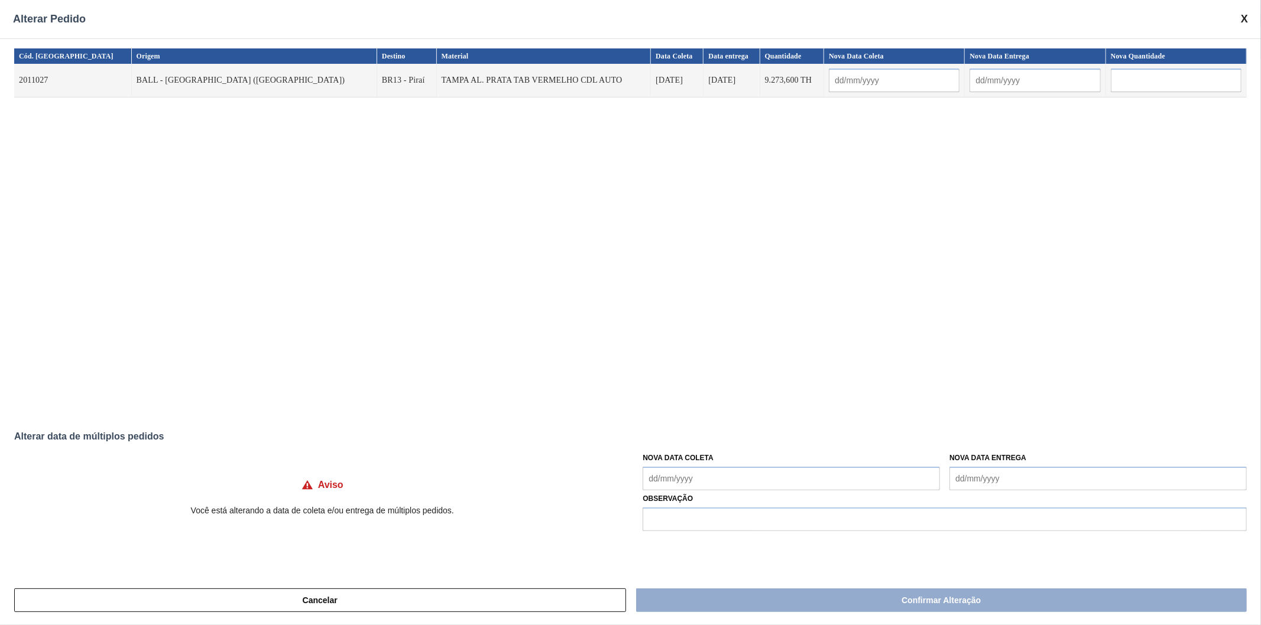
click at [1242, 13] on span at bounding box center [1244, 19] width 7 height 12
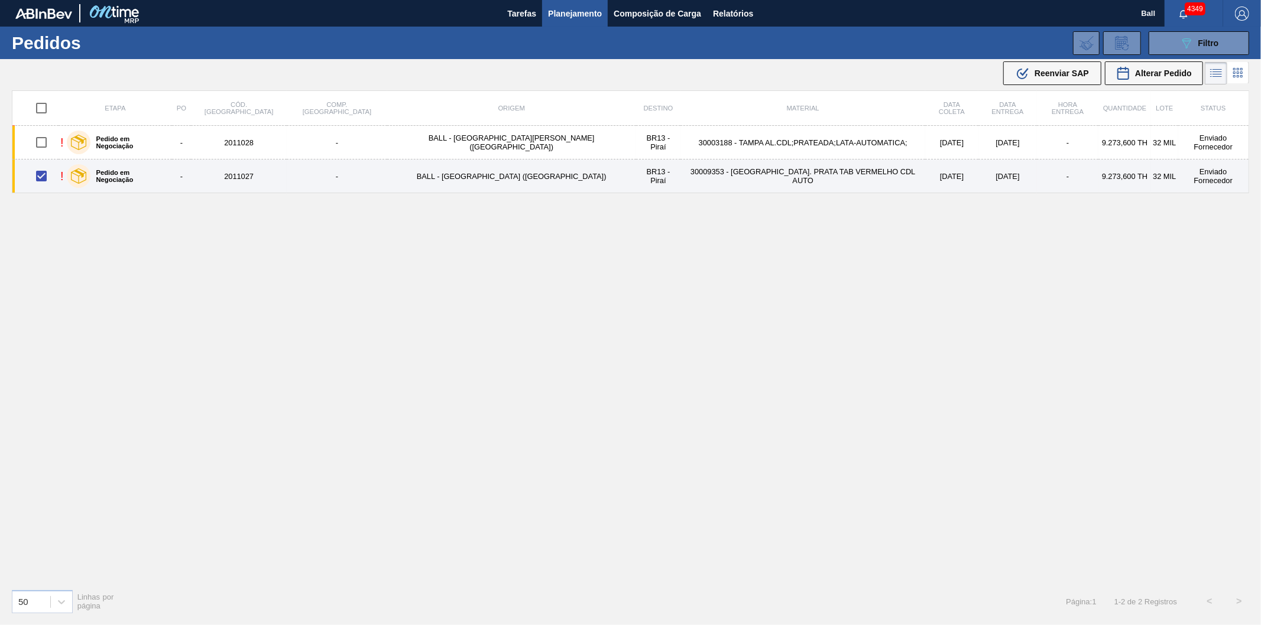
click at [1037, 168] on td "-" at bounding box center [1067, 177] width 61 height 34
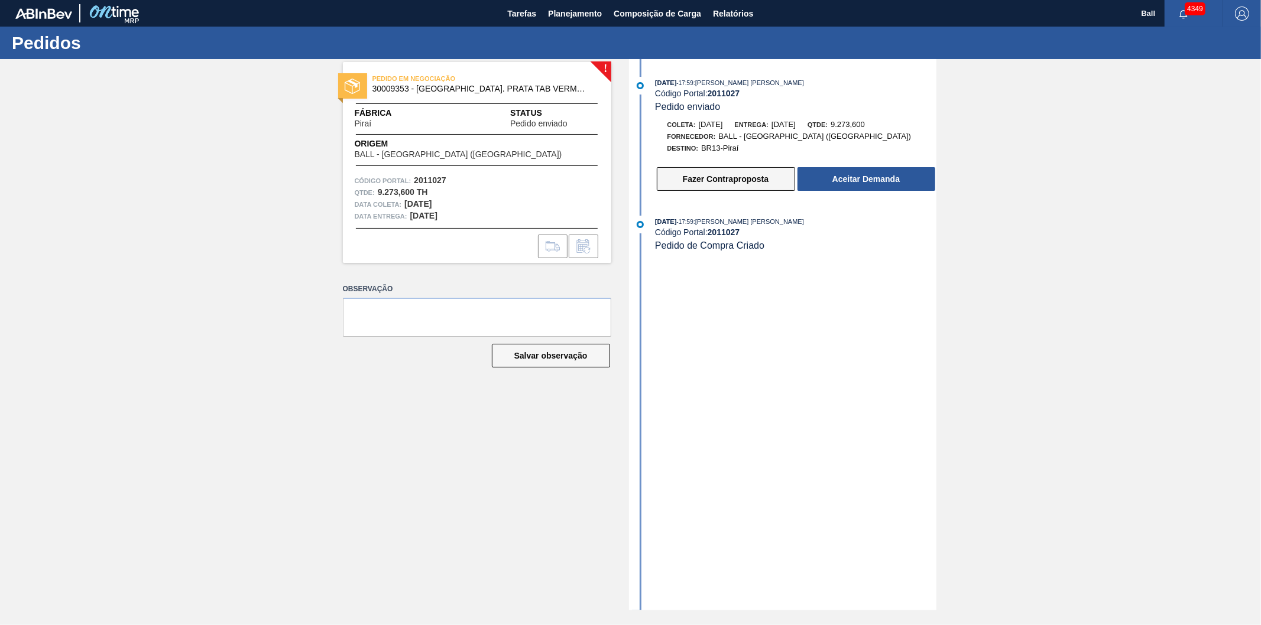
click at [711, 183] on button "Fazer Contraproposta" at bounding box center [726, 179] width 138 height 24
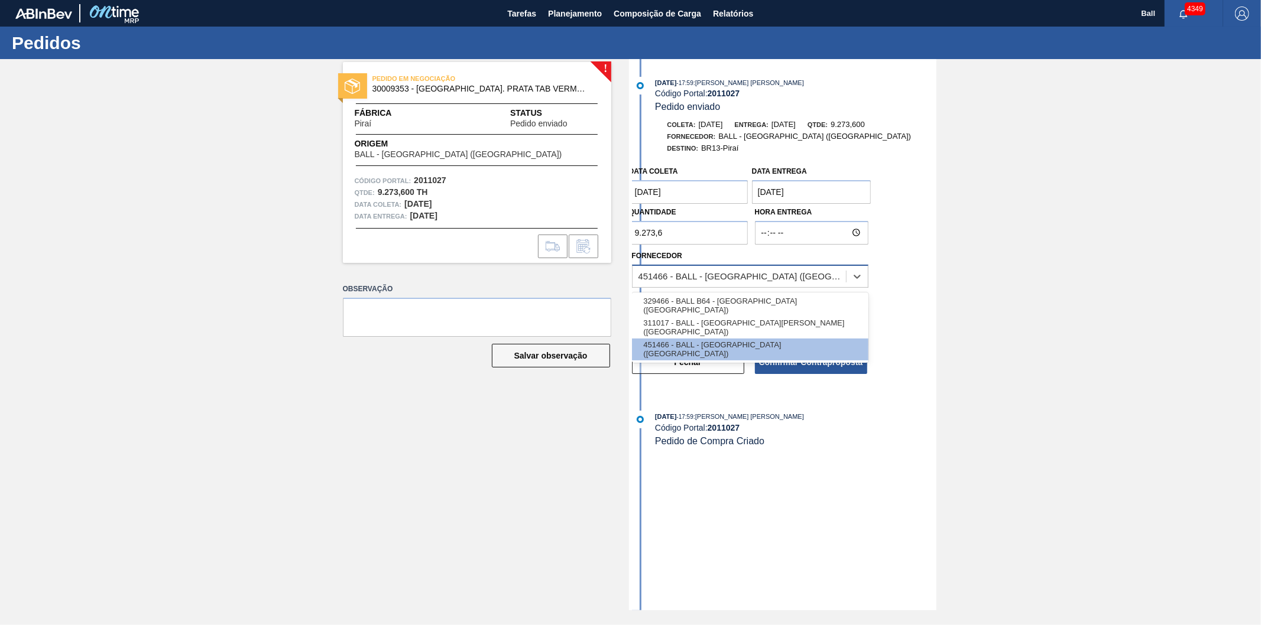
click at [725, 285] on div "451466 - BALL - RECIFE (PE)" at bounding box center [739, 276] width 213 height 17
click at [732, 318] on div "311017 - BALL - TRÊS RIOS (RJ)" at bounding box center [750, 328] width 236 height 22
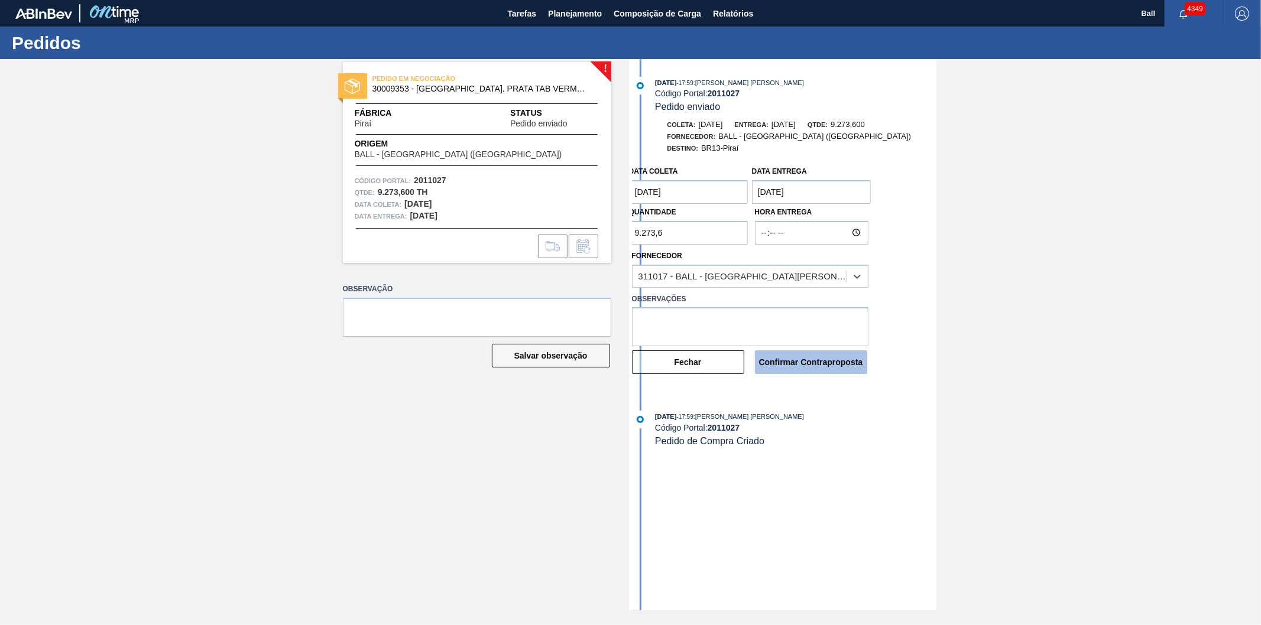
click at [785, 358] on button "Confirmar Contraproposta" at bounding box center [811, 363] width 112 height 24
